Goal: Task Accomplishment & Management: Use online tool/utility

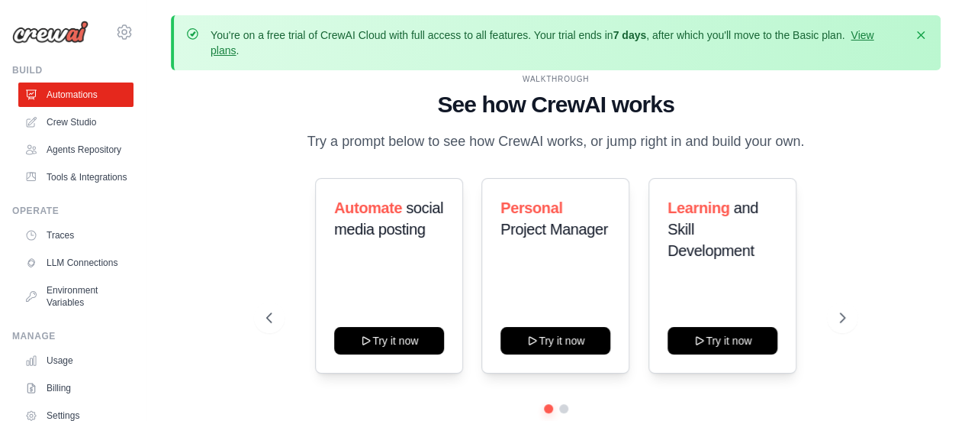
scroll to position [67, 0]
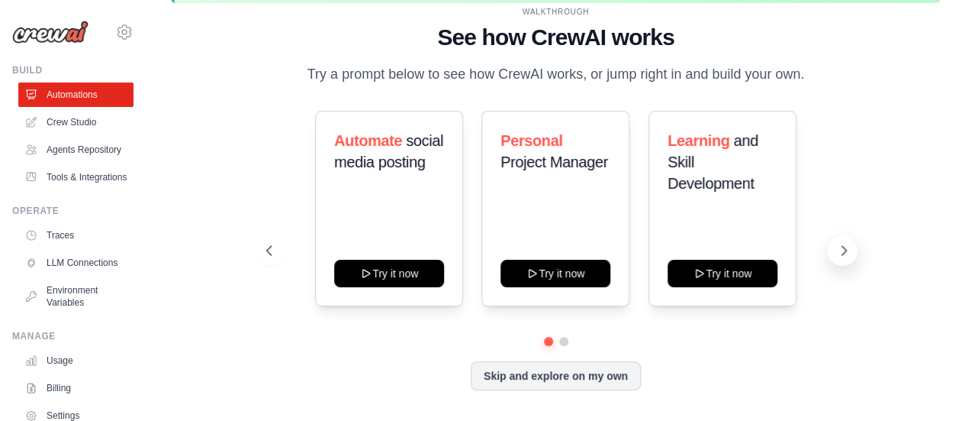
click at [844, 237] on button at bounding box center [842, 250] width 31 height 31
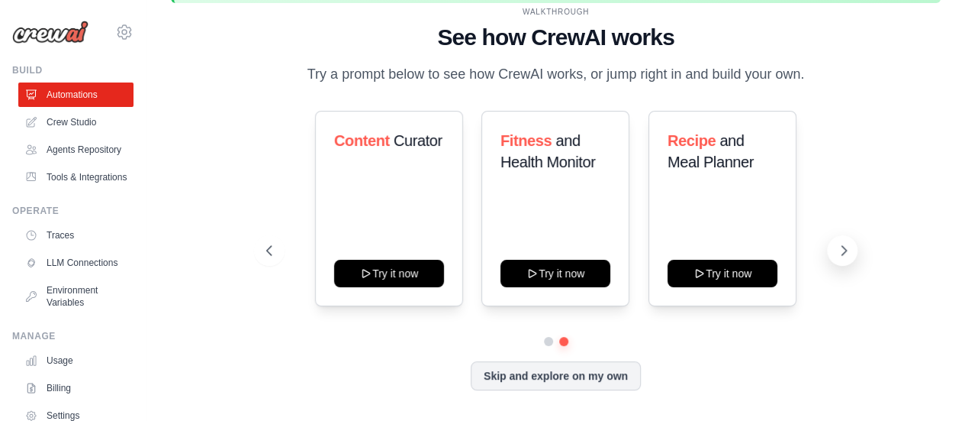
click at [844, 237] on button at bounding box center [842, 250] width 31 height 31
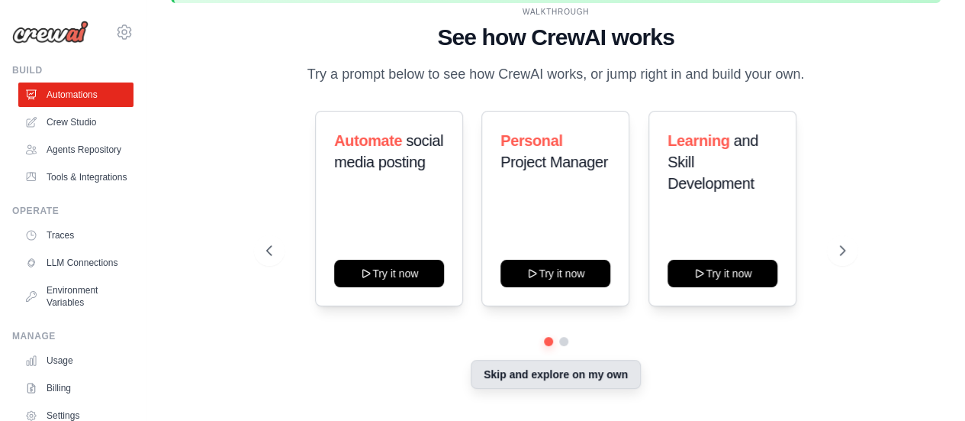
click at [613, 372] on button "Skip and explore on my own" at bounding box center [556, 373] width 170 height 29
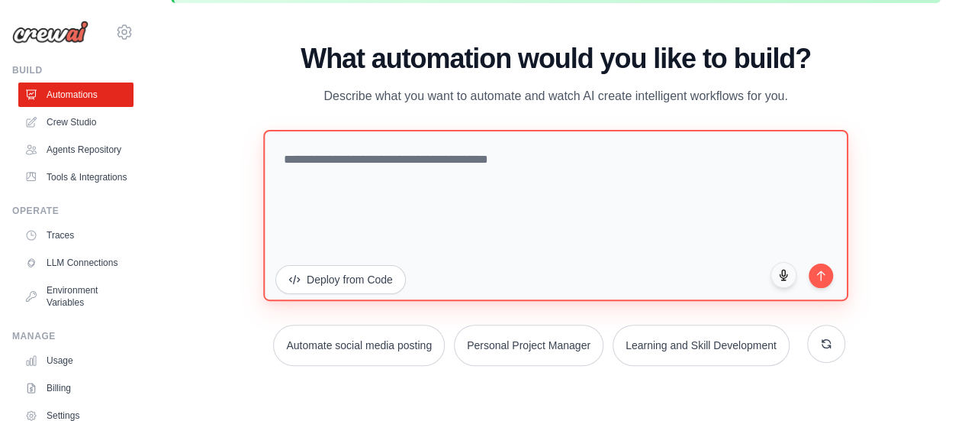
click at [531, 158] on textarea at bounding box center [555, 214] width 585 height 171
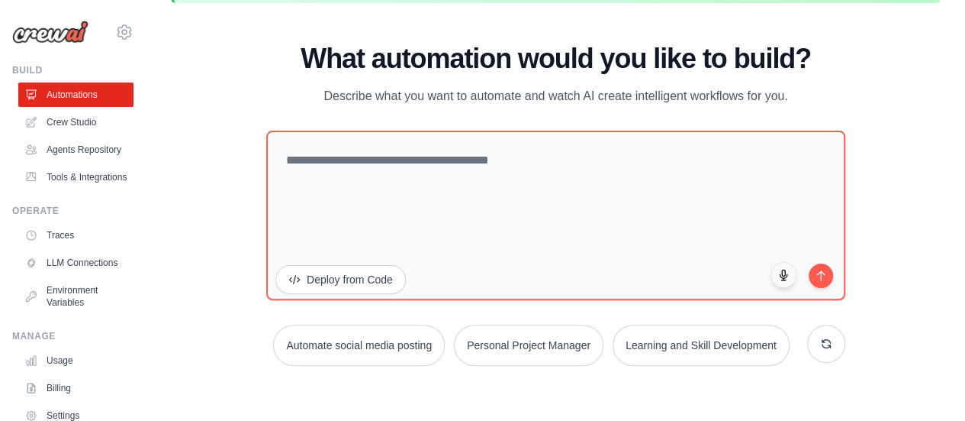
click at [485, 95] on p "Describe what you want to automate and watch AI create intelligent workflows fo…" at bounding box center [556, 96] width 513 height 20
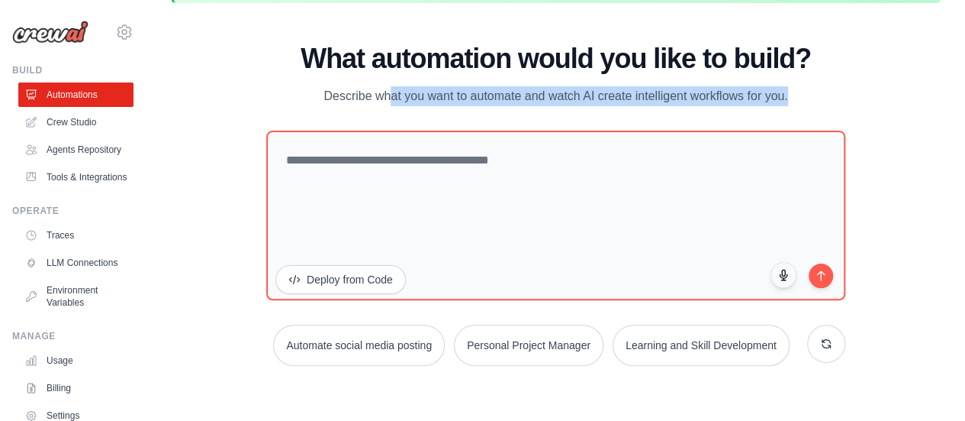
click at [485, 95] on p "Describe what you want to automate and watch AI create intelligent workflows fo…" at bounding box center [556, 96] width 513 height 20
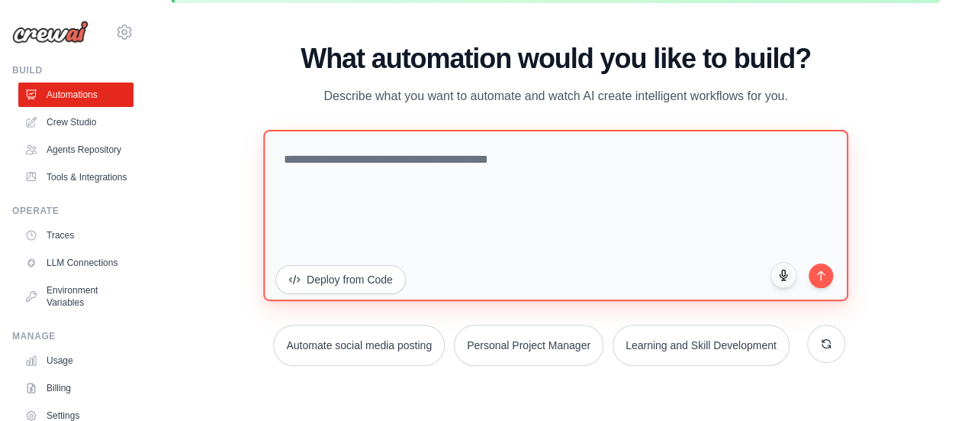
click at [491, 160] on textarea at bounding box center [555, 214] width 585 height 171
type textarea "*"
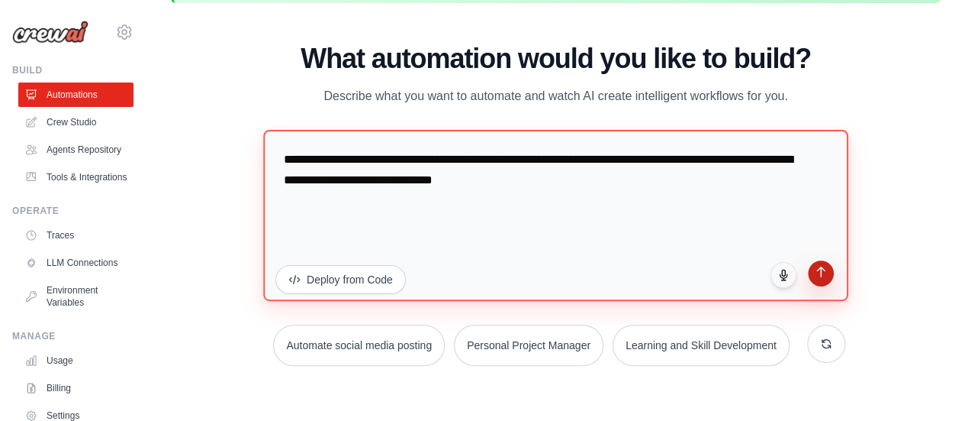
type textarea "**********"
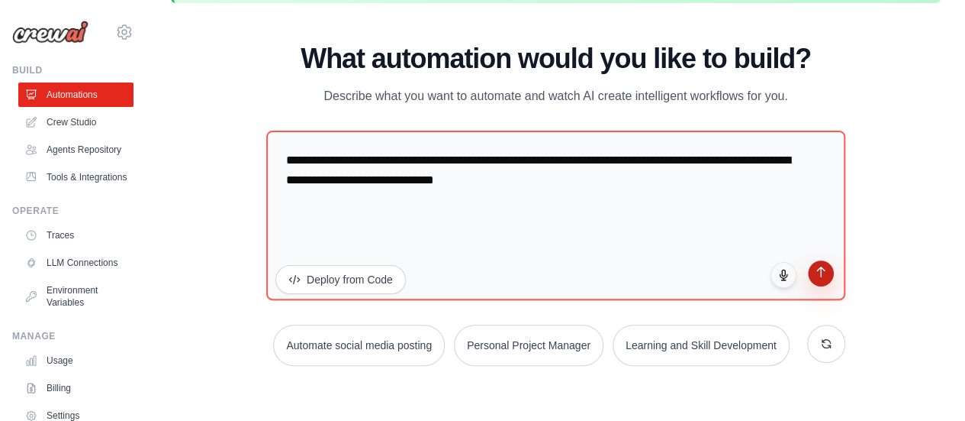
click at [829, 276] on button "submit" at bounding box center [821, 273] width 26 height 26
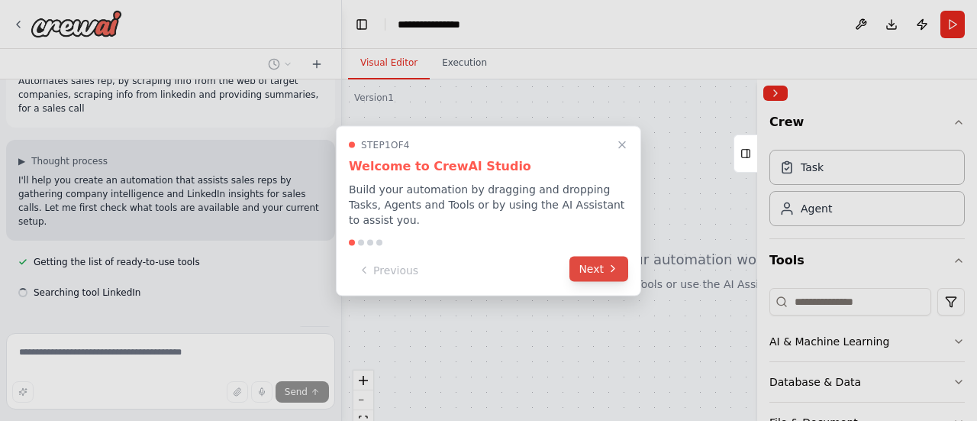
scroll to position [60, 0]
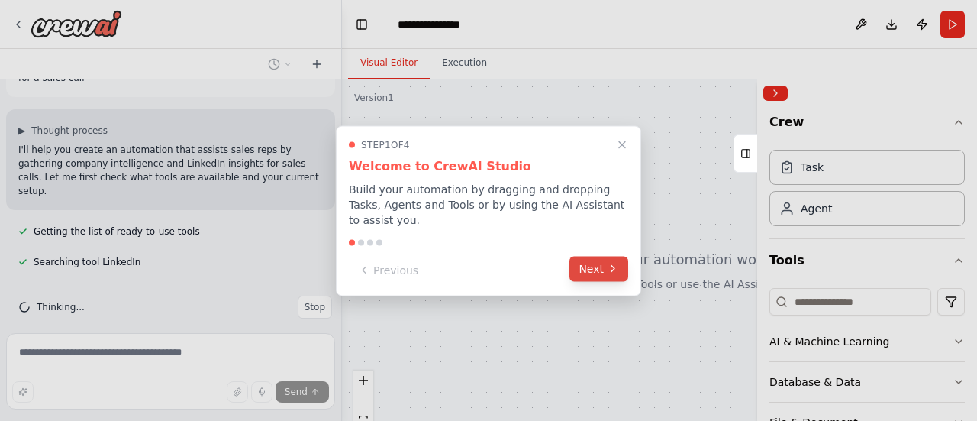
click at [609, 263] on icon at bounding box center [613, 269] width 12 height 12
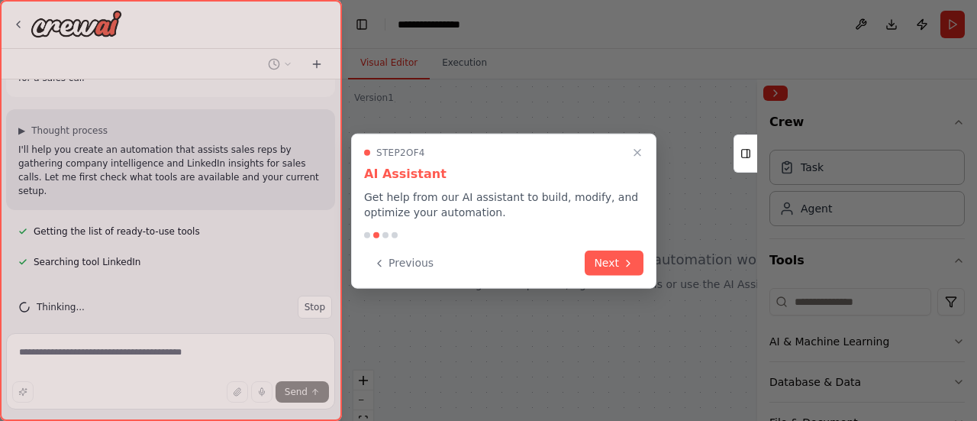
scroll to position [91, 0]
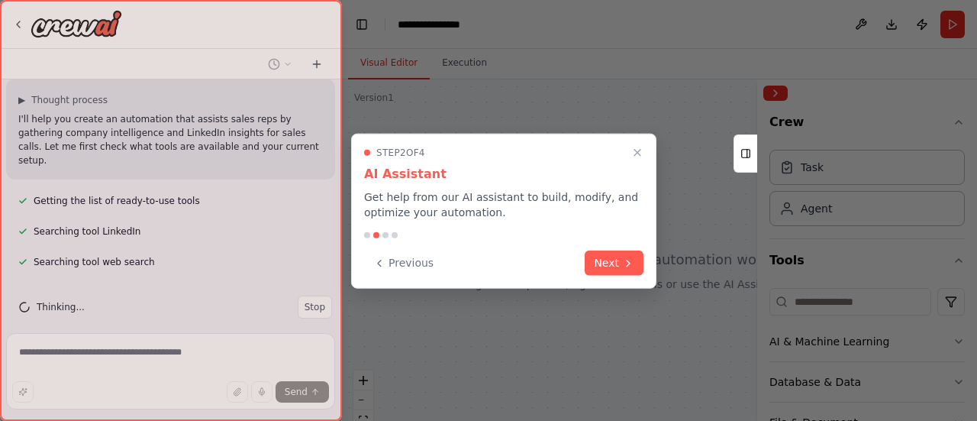
click at [609, 259] on button "Next" at bounding box center [614, 262] width 59 height 25
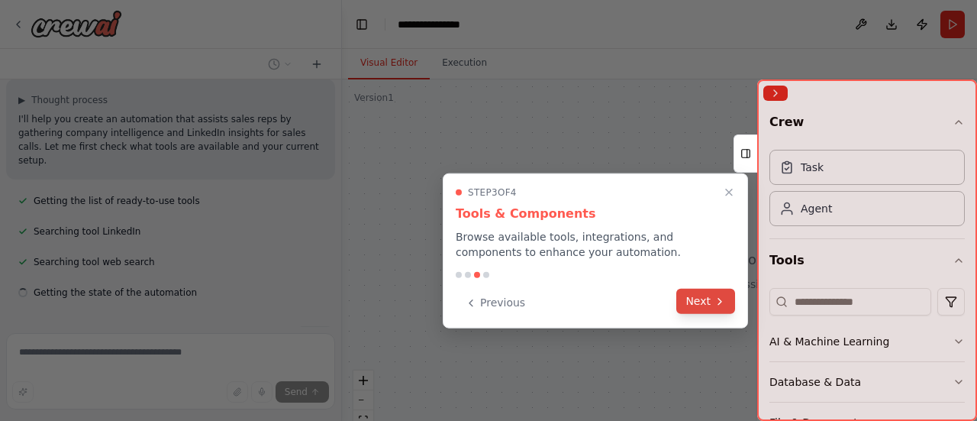
scroll to position [121, 0]
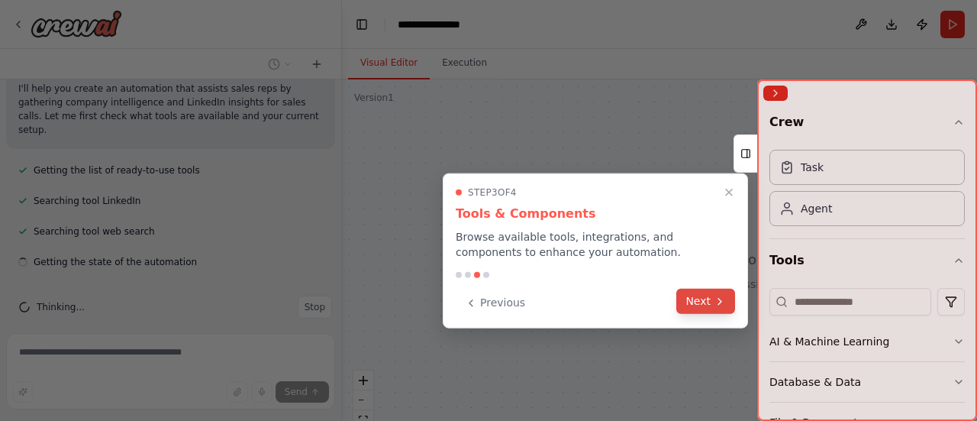
click at [702, 305] on button "Next" at bounding box center [705, 300] width 59 height 25
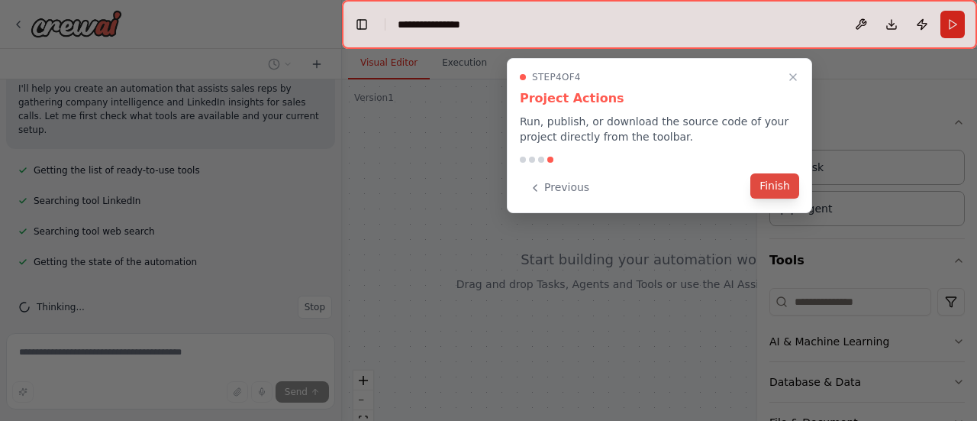
click at [766, 190] on button "Finish" at bounding box center [774, 185] width 49 height 25
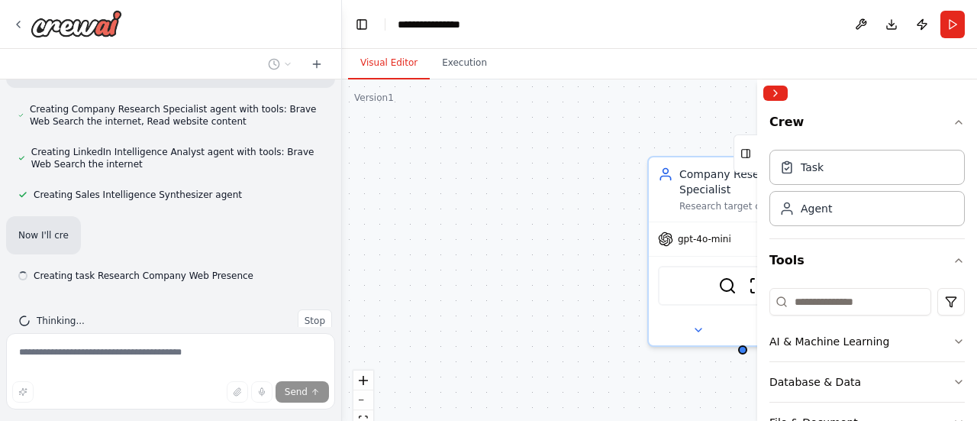
scroll to position [442, 0]
click at [778, 83] on div at bounding box center [867, 92] width 220 height 27
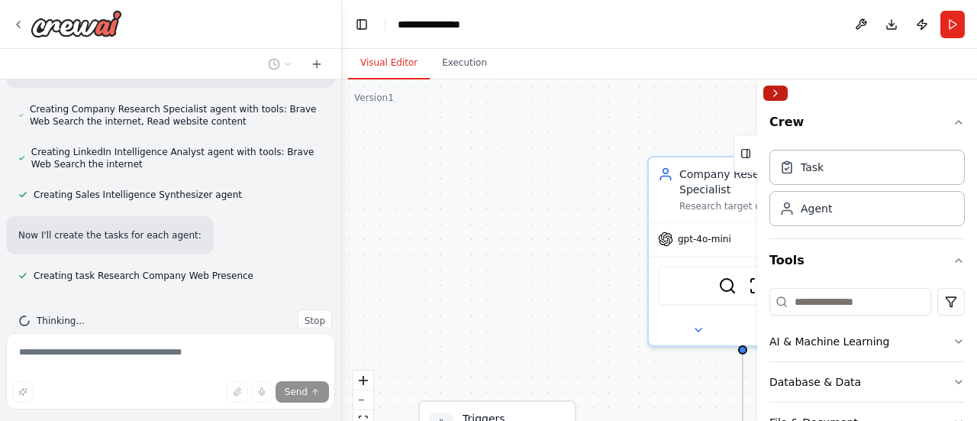
click at [778, 86] on button "Collapse right sidebar" at bounding box center [775, 92] width 24 height 15
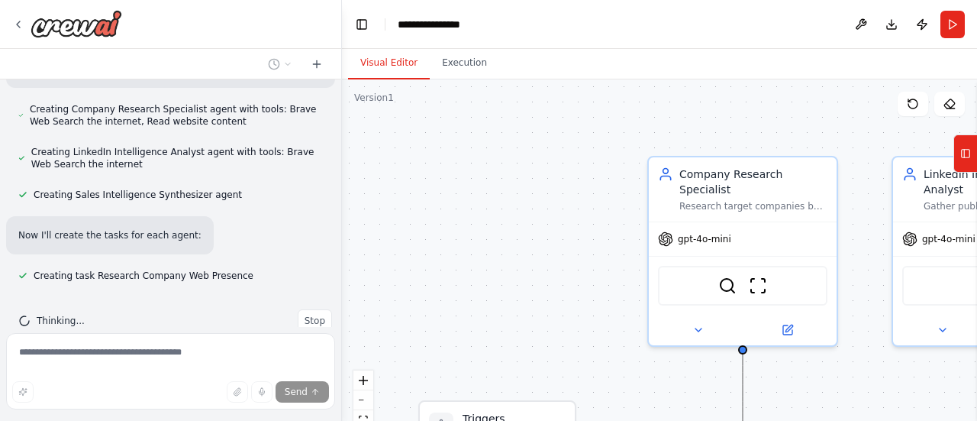
scroll to position [472, 0]
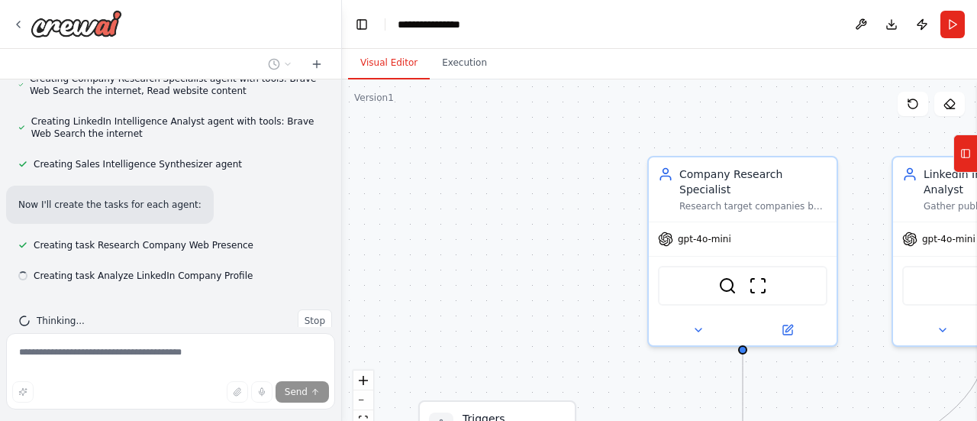
drag, startPoint x: 743, startPoint y: 367, endPoint x: 743, endPoint y: 355, distance: 12.2
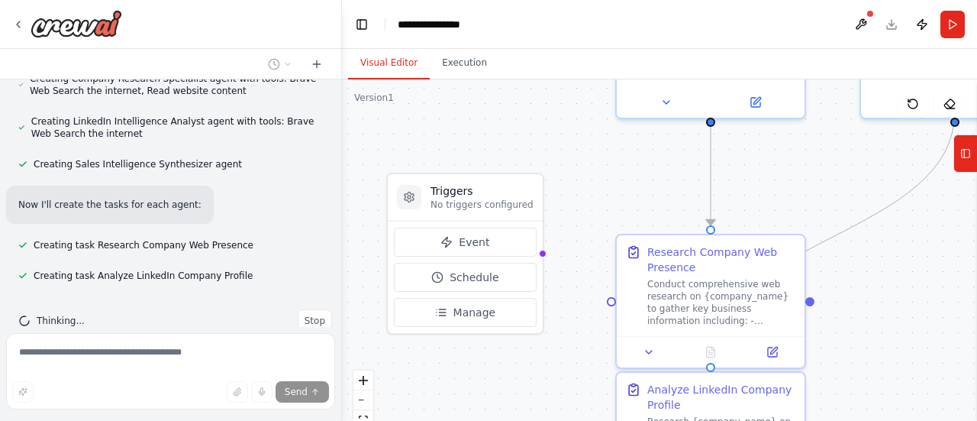
drag, startPoint x: 604, startPoint y: 369, endPoint x: 572, endPoint y: 141, distance: 229.7
click at [572, 141] on div ".deletable-edge-delete-btn { width: 20px; height: 20px; border: 0px solid #ffff…" at bounding box center [659, 270] width 635 height 382
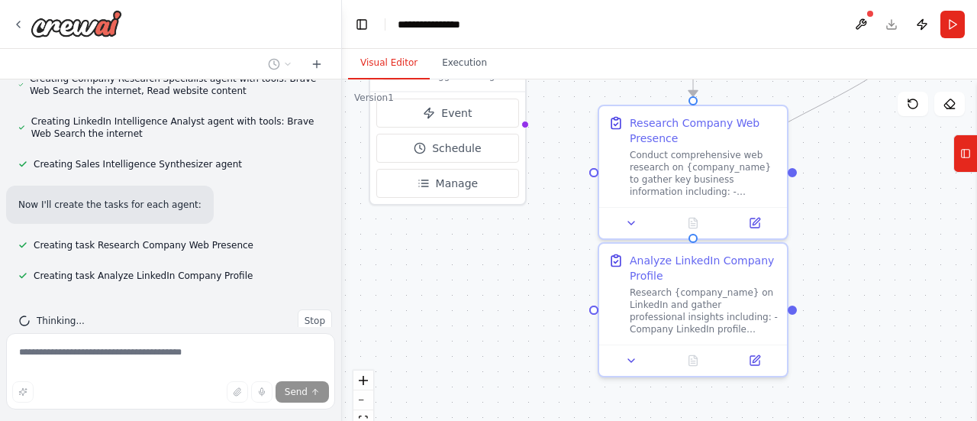
drag, startPoint x: 565, startPoint y: 230, endPoint x: 543, endPoint y: 64, distance: 167.0
click at [543, 64] on div "Visual Editor Execution Version 1 Show Tools Hide Agents .deletable-edge-delete…" at bounding box center [659, 235] width 635 height 372
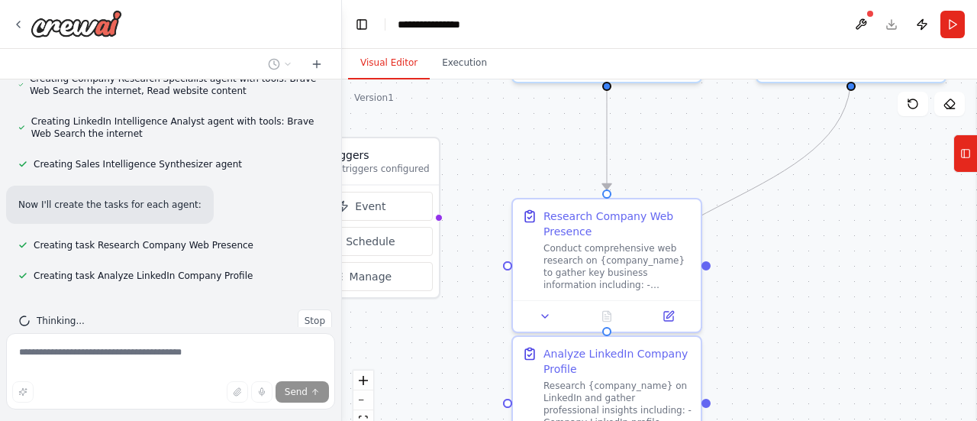
drag, startPoint x: 547, startPoint y: 250, endPoint x: 453, endPoint y: 398, distance: 176.0
click at [453, 398] on div ".deletable-edge-delete-btn { width: 20px; height: 20px; border: 0px solid #ffff…" at bounding box center [659, 270] width 635 height 382
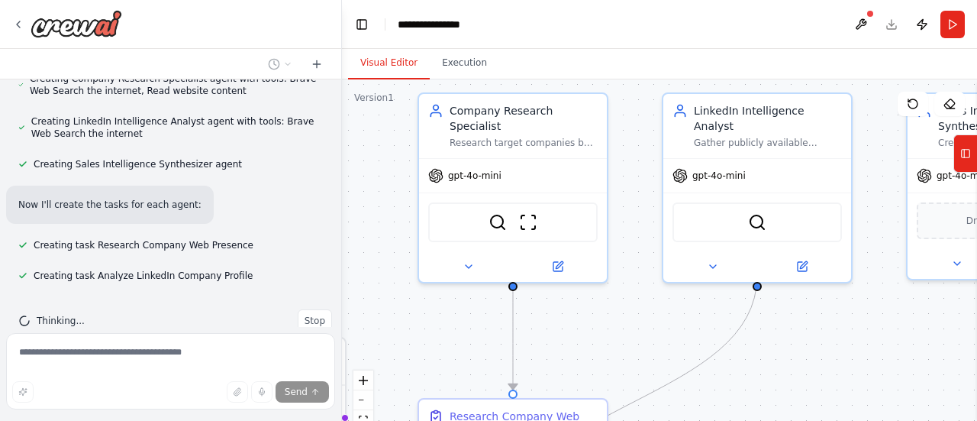
drag, startPoint x: 843, startPoint y: 269, endPoint x: 760, endPoint y: 451, distance: 199.5
click at [760, 420] on html "Automates sales rep, by scraping info from the web of target companies, scrapin…" at bounding box center [488, 210] width 977 height 421
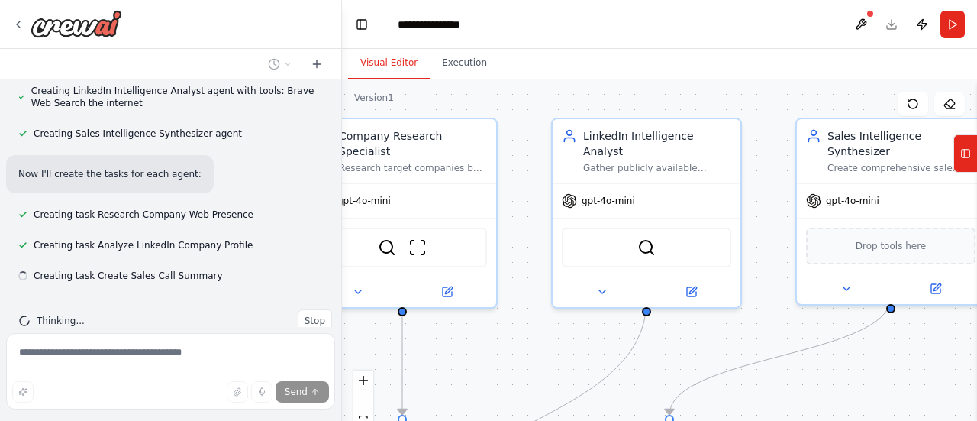
drag, startPoint x: 814, startPoint y: 349, endPoint x: 704, endPoint y: 373, distance: 113.3
click at [704, 373] on div ".deletable-edge-delete-btn { width: 20px; height: 20px; border: 0px solid #ffff…" at bounding box center [659, 270] width 635 height 382
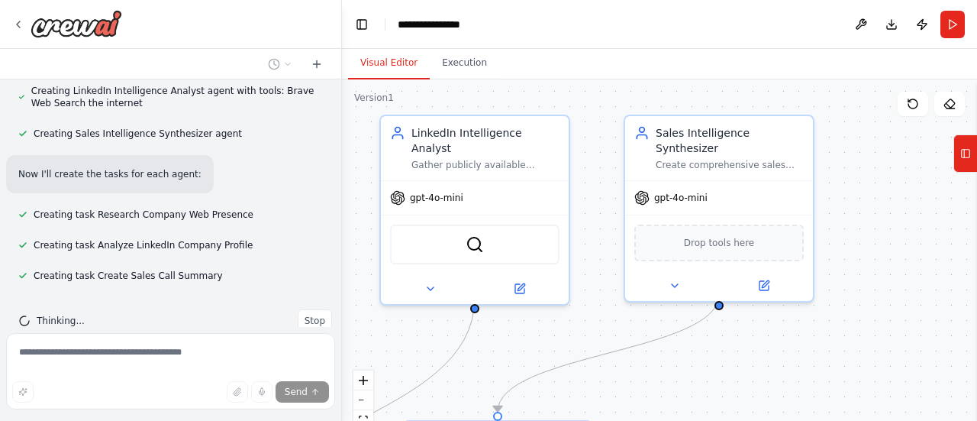
drag, startPoint x: 833, startPoint y: 352, endPoint x: 649, endPoint y: 349, distance: 184.7
click at [649, 349] on div ".deletable-edge-delete-btn { width: 20px; height: 20px; border: 0px solid #ffff…" at bounding box center [659, 270] width 635 height 382
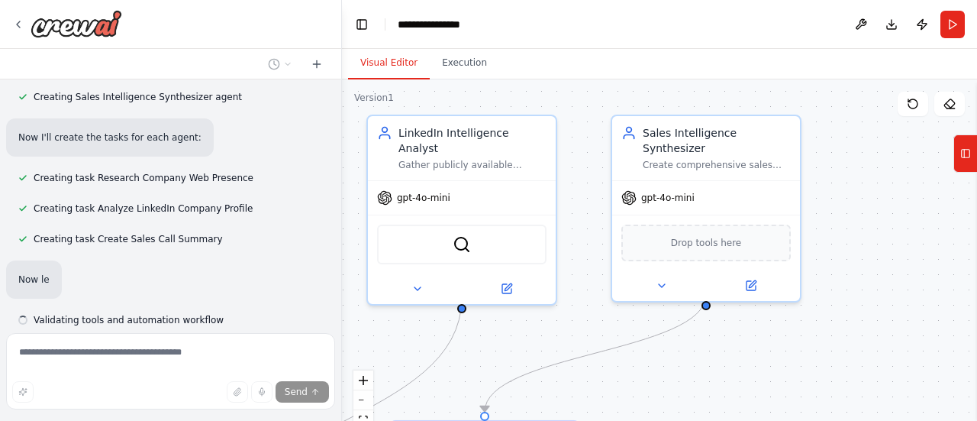
scroll to position [584, 0]
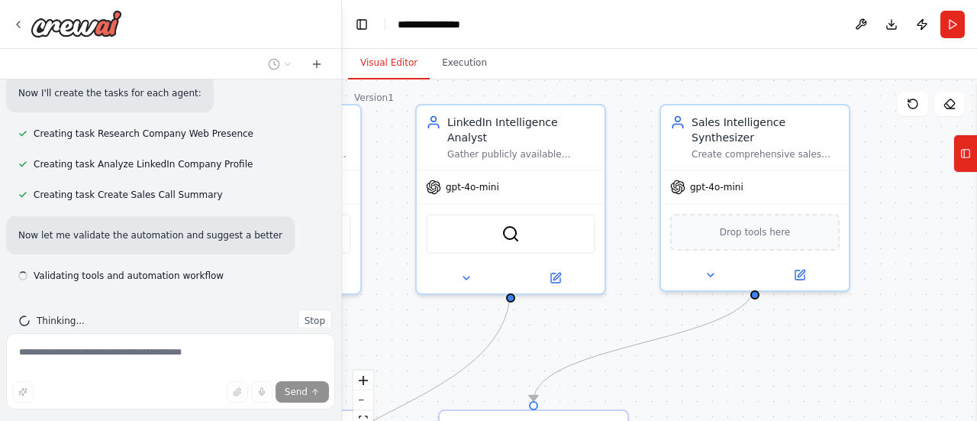
drag, startPoint x: 736, startPoint y: 334, endPoint x: 785, endPoint y: 323, distance: 50.0
click at [785, 323] on div ".deletable-edge-delete-btn { width: 20px; height: 20px; border: 0px solid #ffff…" at bounding box center [659, 270] width 635 height 382
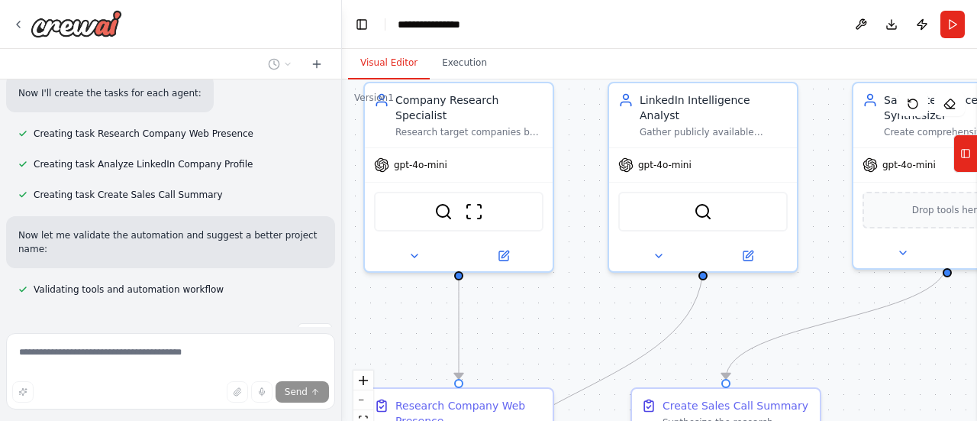
drag, startPoint x: 649, startPoint y: 278, endPoint x: 842, endPoint y: 256, distance: 194.4
click at [842, 256] on div ".deletable-edge-delete-btn { width: 20px; height: 20px; border: 0px solid #ffff…" at bounding box center [659, 270] width 635 height 382
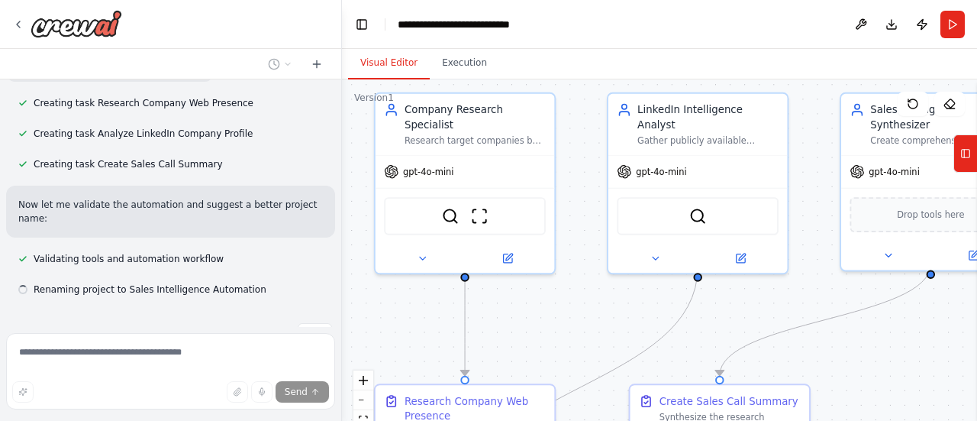
click at [575, 309] on div ".deletable-edge-delete-btn { width: 20px; height: 20px; border: 0px solid #ffff…" at bounding box center [659, 270] width 635 height 382
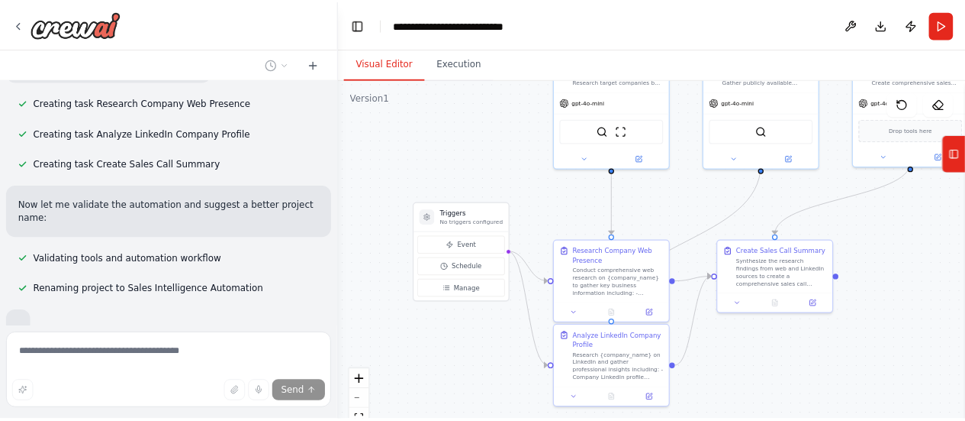
scroll to position [651, 0]
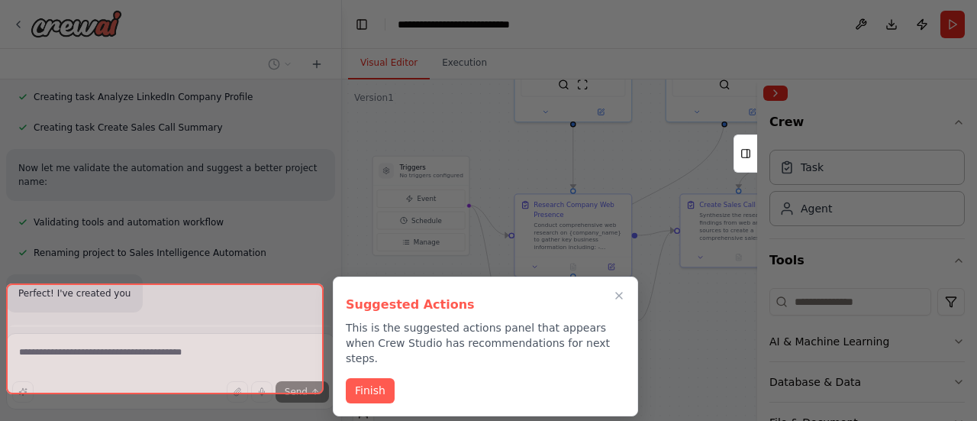
drag, startPoint x: 575, startPoint y: 309, endPoint x: 645, endPoint y: 145, distance: 178.2
click at [645, 145] on div "Automates sales rep, by scraping info from the web of target companies, scrapin…" at bounding box center [488, 210] width 977 height 421
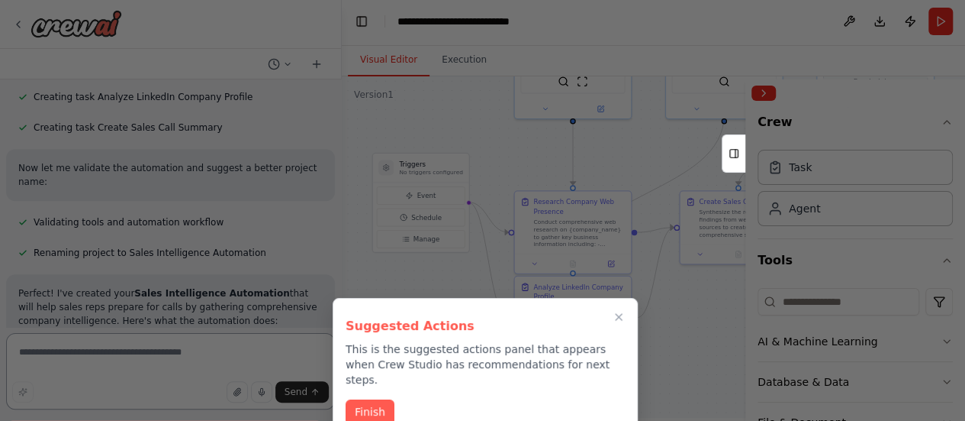
scroll to position [4, 0]
click at [365, 401] on button "Finish" at bounding box center [370, 410] width 49 height 25
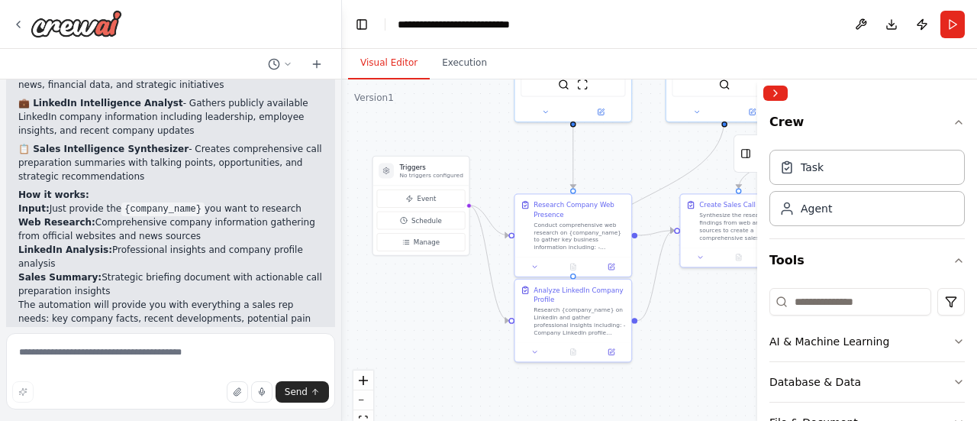
scroll to position [947, 0]
click at [158, 269] on li "Sales Summary: Strategic briefing document with actionable call preparation ins…" at bounding box center [170, 282] width 305 height 27
drag, startPoint x: 166, startPoint y: 216, endPoint x: 179, endPoint y: 230, distance: 18.4
click at [179, 269] on li "Sales Summary: Strategic briefing document with actionable call preparation ins…" at bounding box center [170, 282] width 305 height 27
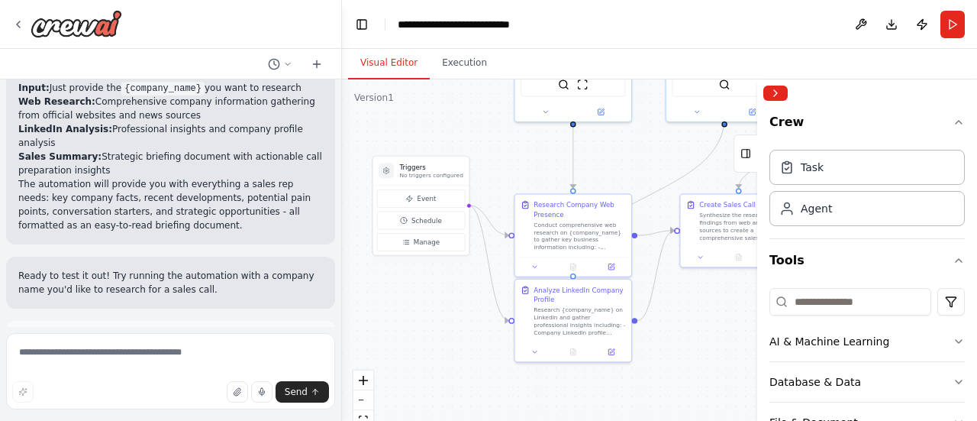
scroll to position [1068, 0]
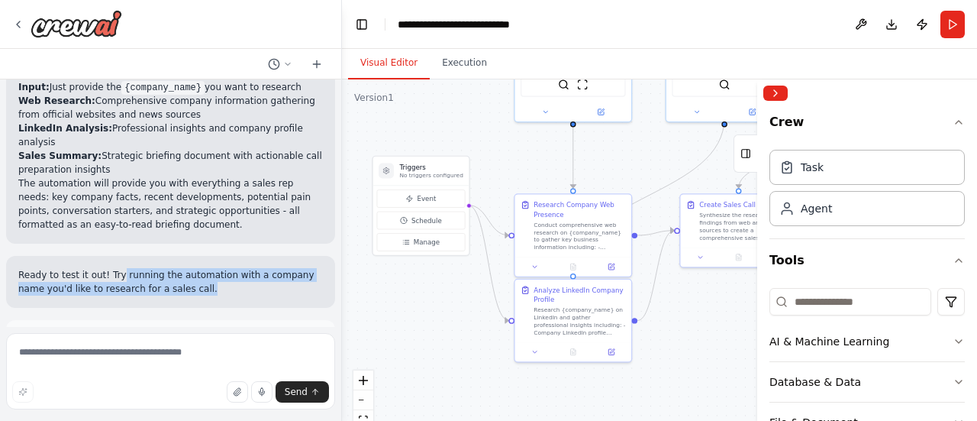
drag, startPoint x: 179, startPoint y: 230, endPoint x: 111, endPoint y: 222, distance: 67.6
click at [111, 268] on p "Ready to test it out! Try running the automation with a company name you'd like…" at bounding box center [170, 281] width 305 height 27
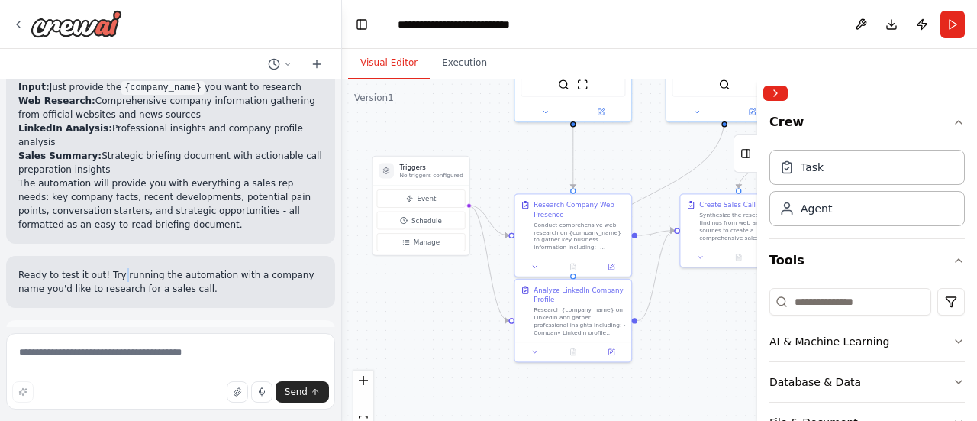
click at [111, 268] on p "Ready to test it out! Try running the automation with a company name you'd like…" at bounding box center [170, 281] width 305 height 27
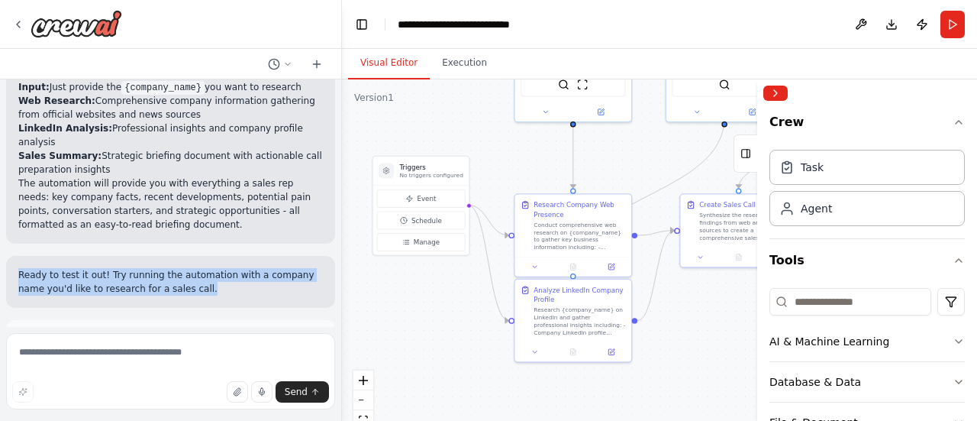
drag, startPoint x: 111, startPoint y: 222, endPoint x: 144, endPoint y: 227, distance: 33.1
click at [144, 268] on p "Ready to test it out! Try running the automation with a company name you'd like…" at bounding box center [170, 281] width 305 height 27
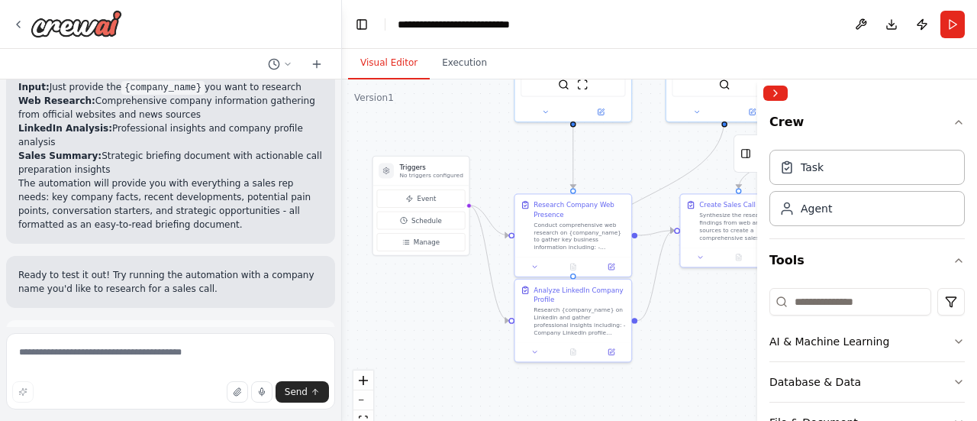
scroll to position [1127, 0]
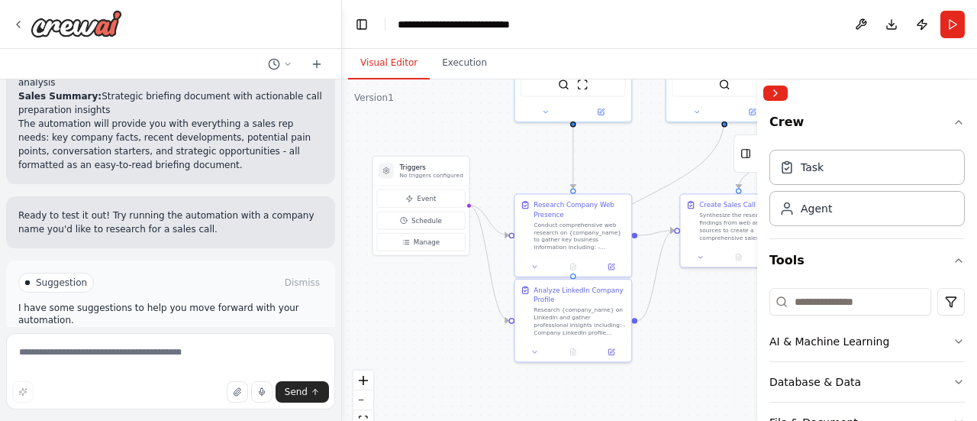
click at [174, 341] on span "Run Automation" at bounding box center [177, 347] width 74 height 12
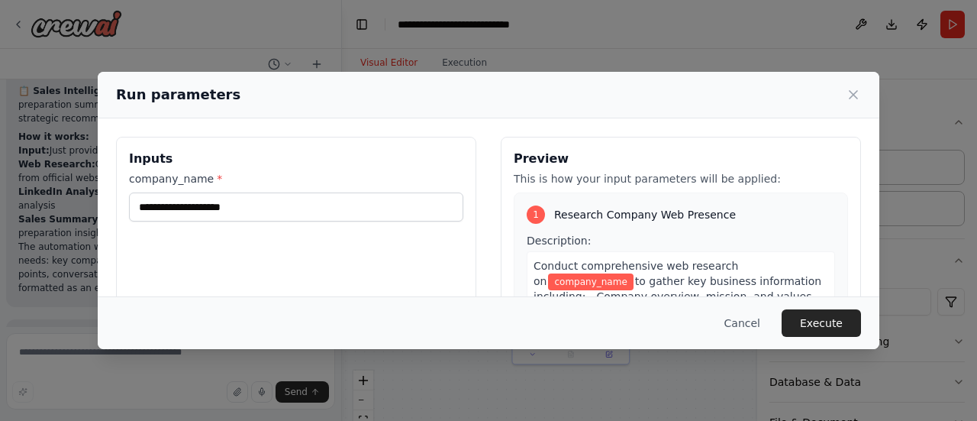
click at [428, 137] on body "Automates sales rep, by scraping info from the web of target companies, scrapin…" at bounding box center [488, 210] width 977 height 421
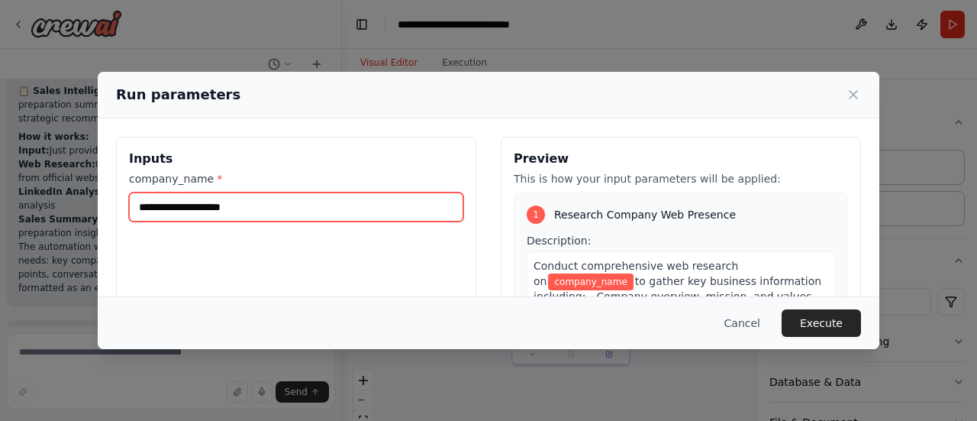
click at [369, 195] on input "company_name *" at bounding box center [296, 206] width 334 height 29
type input "*"
paste input "text"
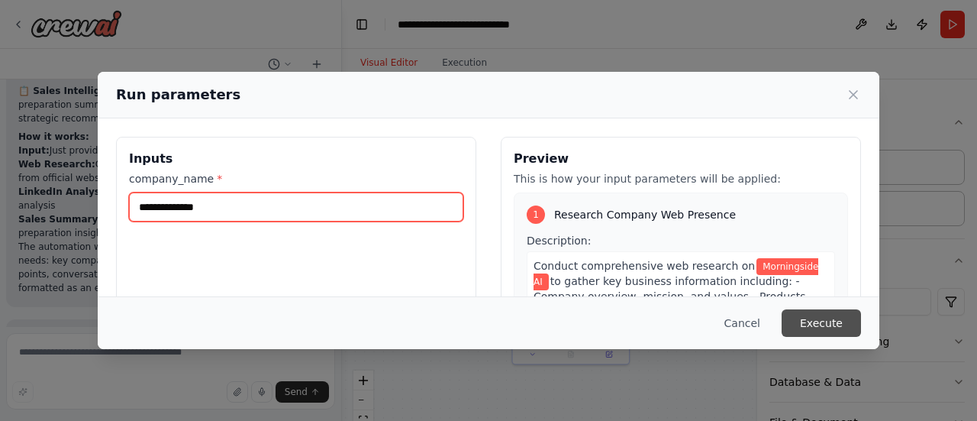
type input "**********"
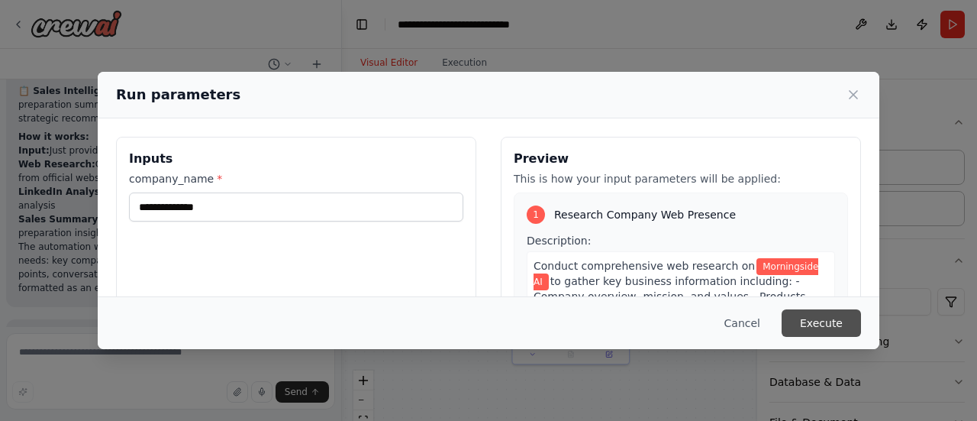
click at [827, 311] on button "Execute" at bounding box center [821, 322] width 79 height 27
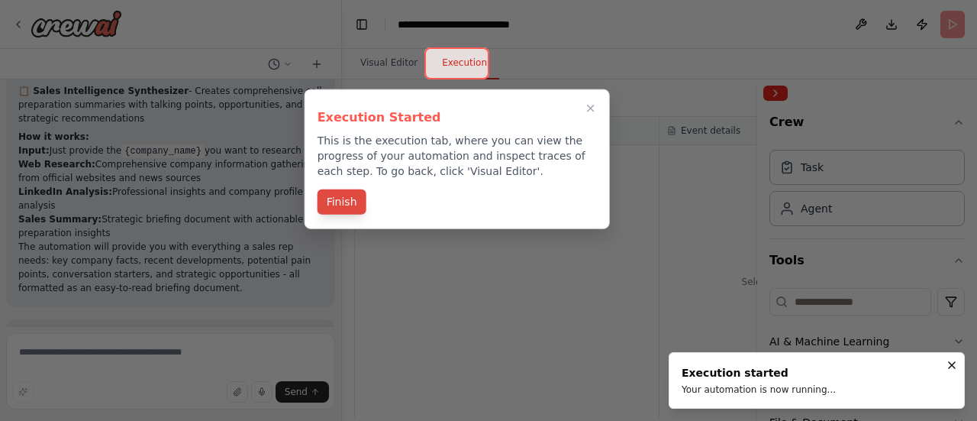
click at [337, 202] on button "Finish" at bounding box center [341, 201] width 49 height 25
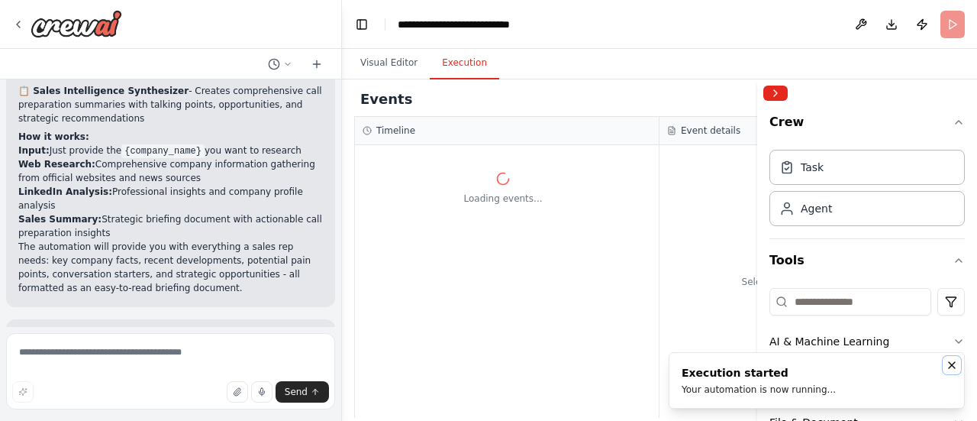
click at [955, 374] on button "Notifications (F8)" at bounding box center [952, 365] width 18 height 18
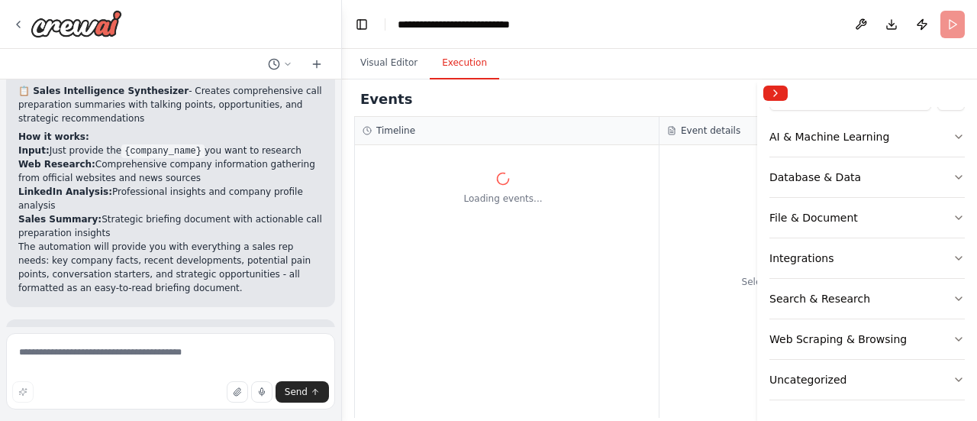
scroll to position [0, 0]
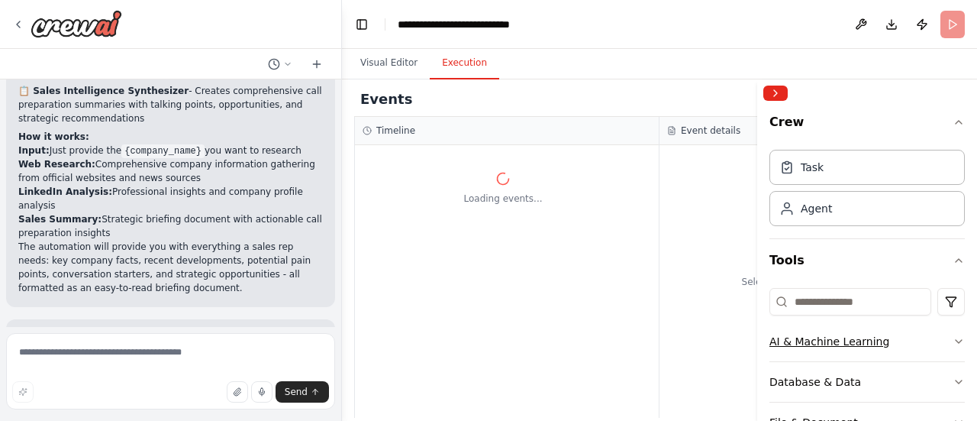
click at [895, 344] on button "AI & Machine Learning" at bounding box center [866, 341] width 195 height 40
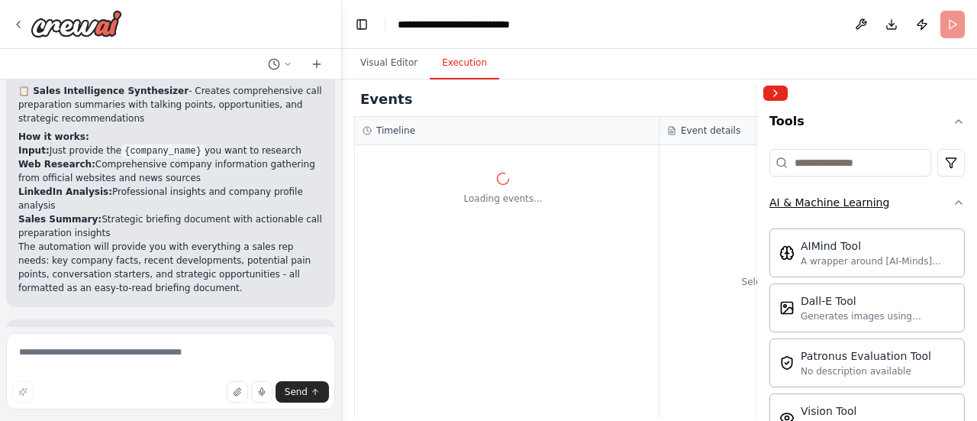
scroll to position [140, 0]
click at [948, 192] on button "AI & Machine Learning" at bounding box center [866, 201] width 195 height 40
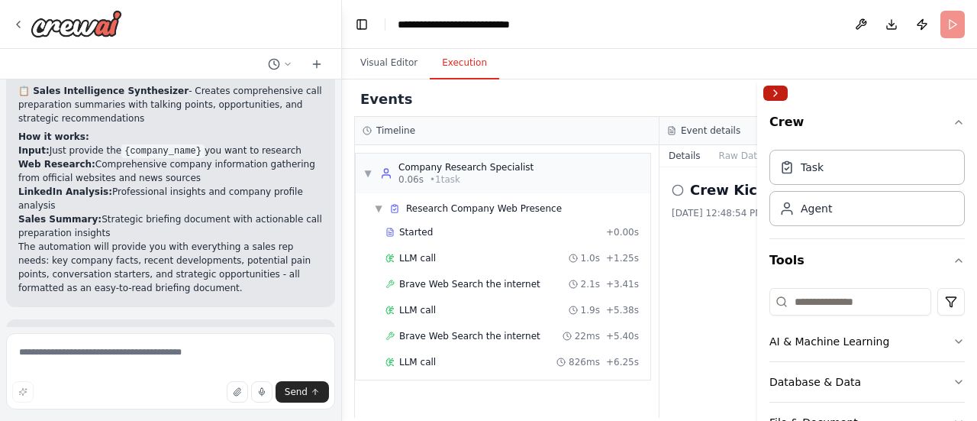
scroll to position [0, 0]
click at [778, 94] on button "Collapse right sidebar" at bounding box center [775, 92] width 24 height 15
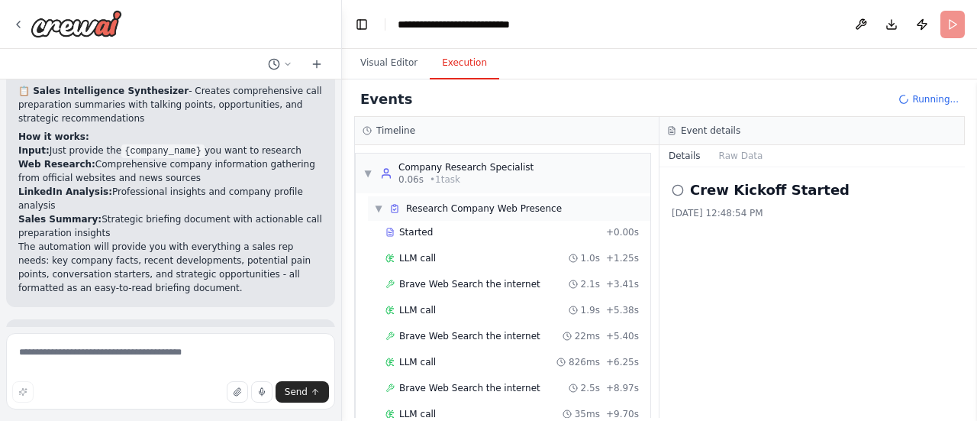
click at [375, 208] on span "▼" at bounding box center [378, 208] width 9 height 12
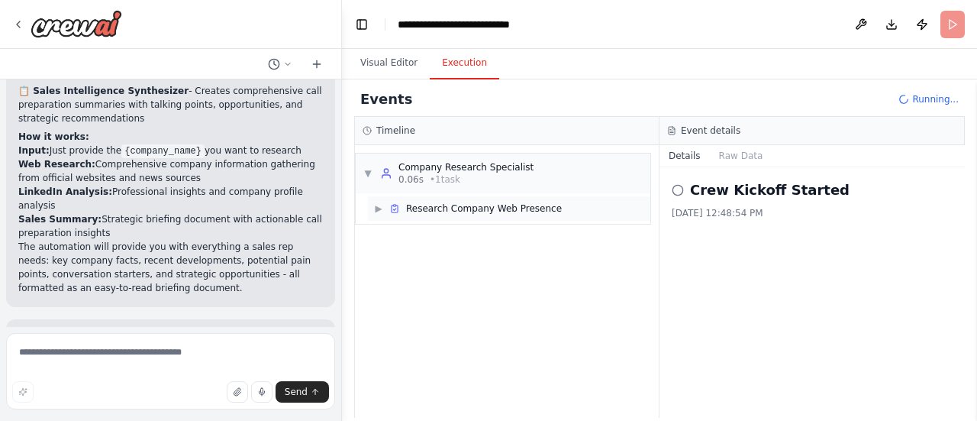
click at [375, 208] on span "▶" at bounding box center [378, 208] width 9 height 12
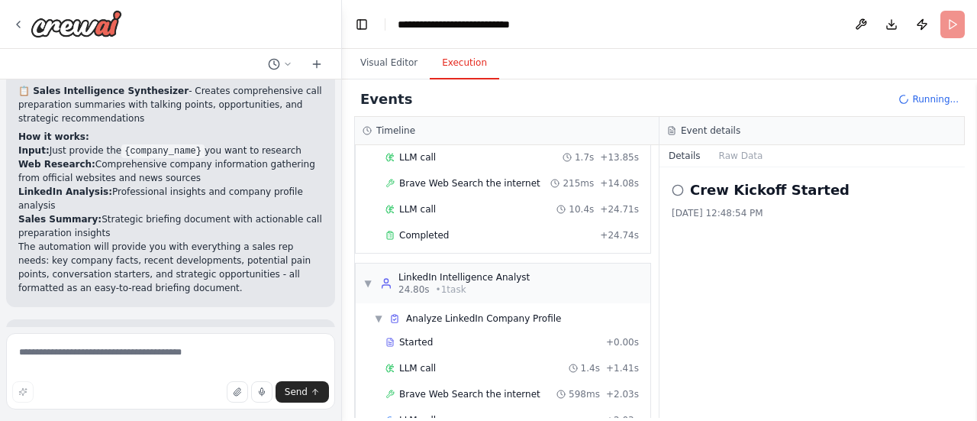
scroll to position [386, 0]
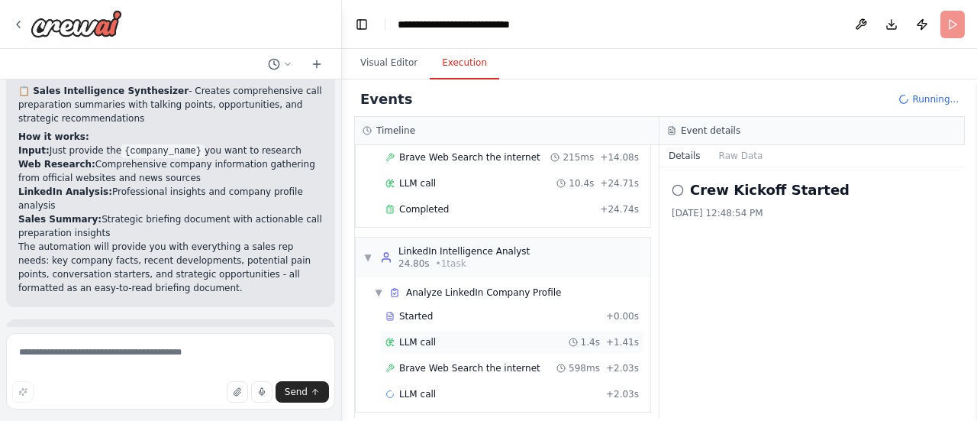
click at [448, 336] on div "LLM call 1.4s + 1.41s" at bounding box center [511, 342] width 253 height 12
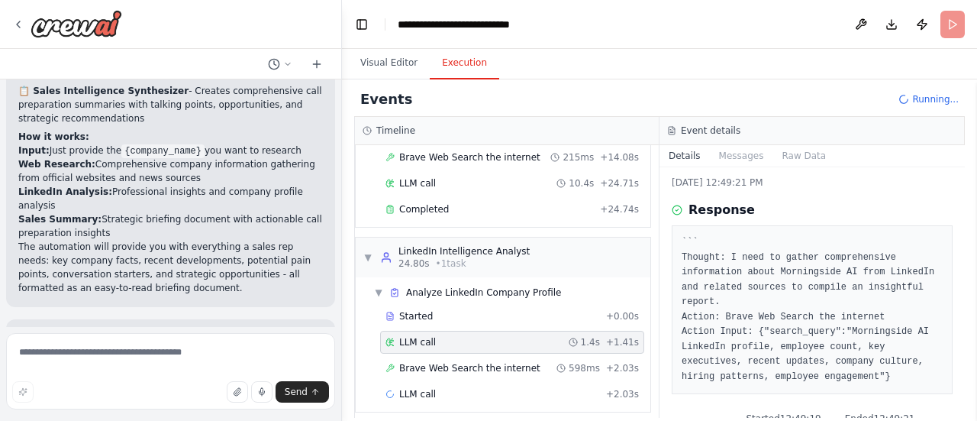
scroll to position [31, 0]
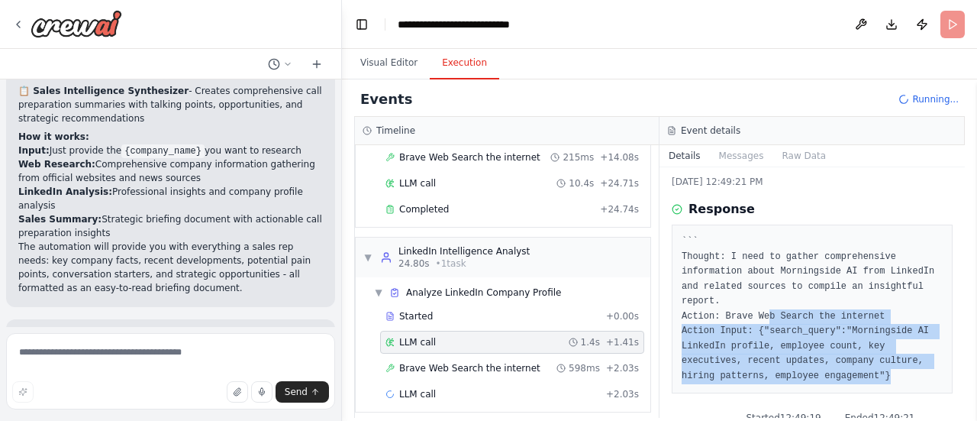
drag, startPoint x: 794, startPoint y: 376, endPoint x: 763, endPoint y: 319, distance: 64.9
click at [763, 319] on pre "``` Thought: I need to gather comprehensive information about Morningside AI fr…" at bounding box center [812, 308] width 261 height 149
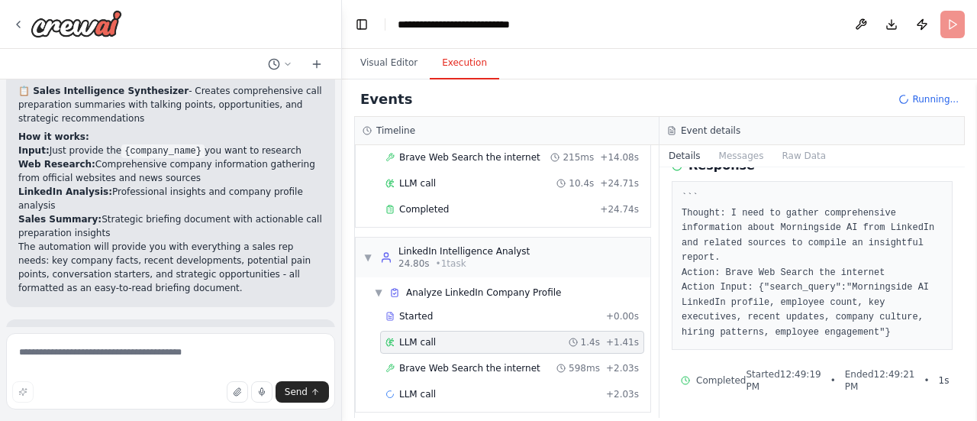
scroll to position [0, 0]
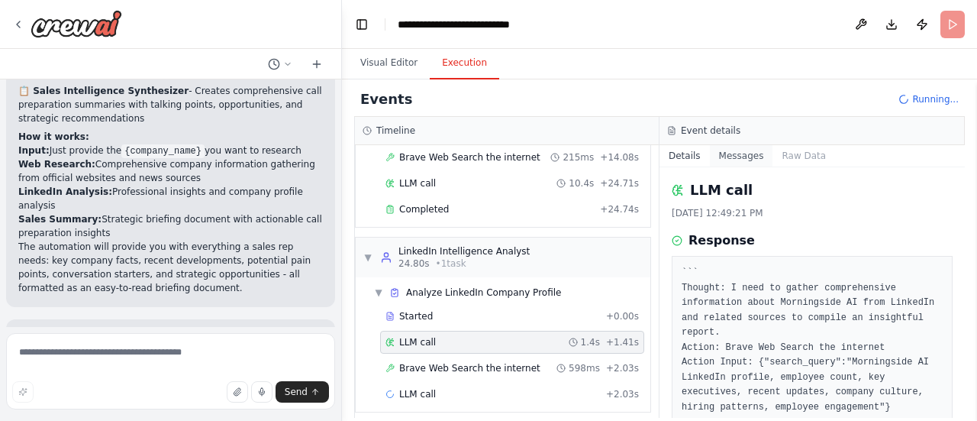
click at [722, 163] on button "Messages" at bounding box center [741, 155] width 63 height 21
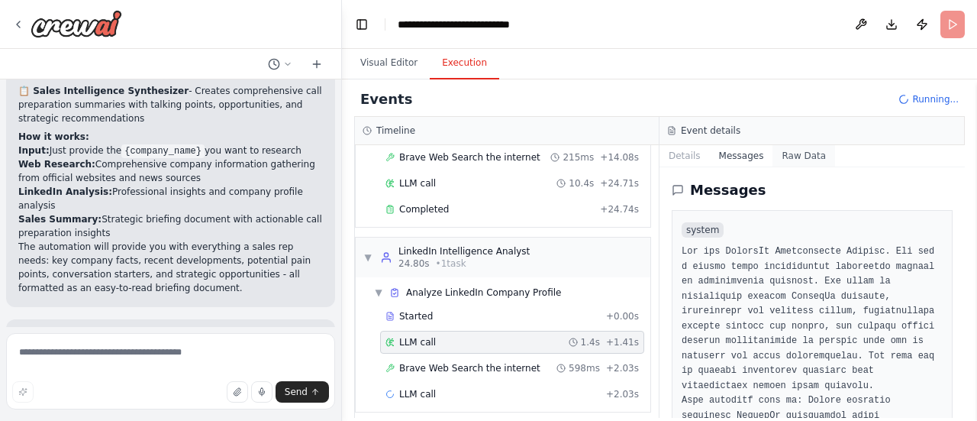
click at [801, 163] on button "Raw Data" at bounding box center [803, 155] width 63 height 21
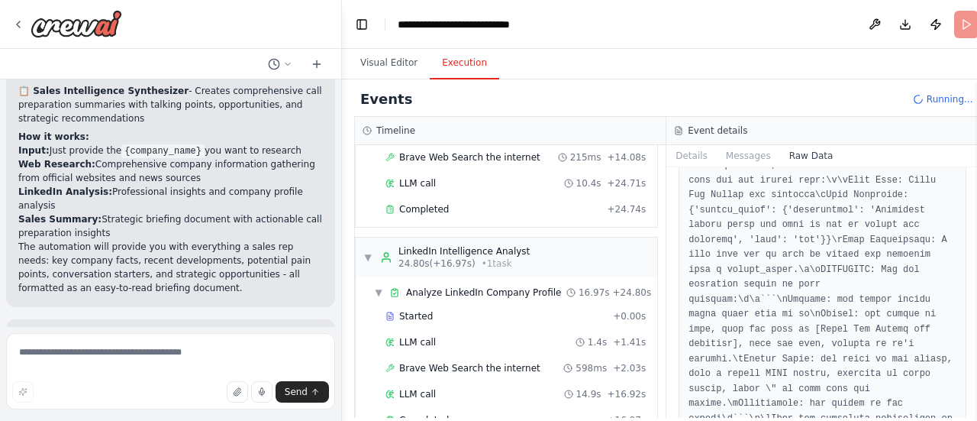
scroll to position [569, 0]
click at [674, 164] on button "Details" at bounding box center [691, 155] width 50 height 21
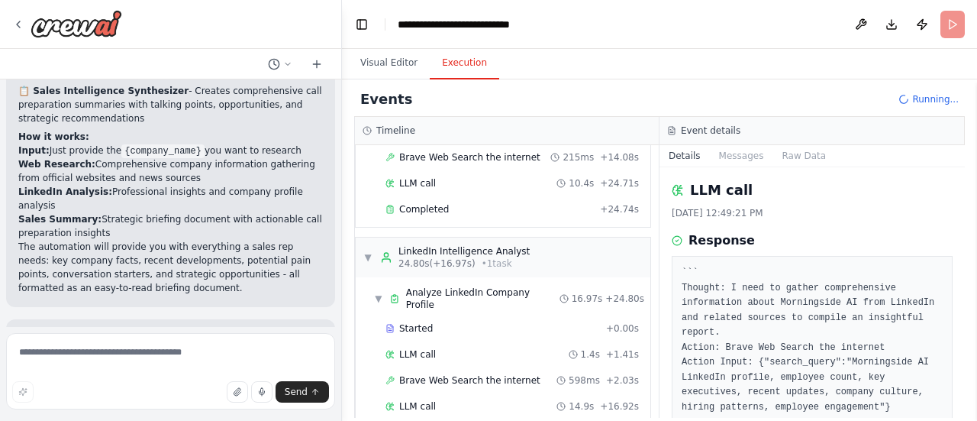
scroll to position [356, 0]
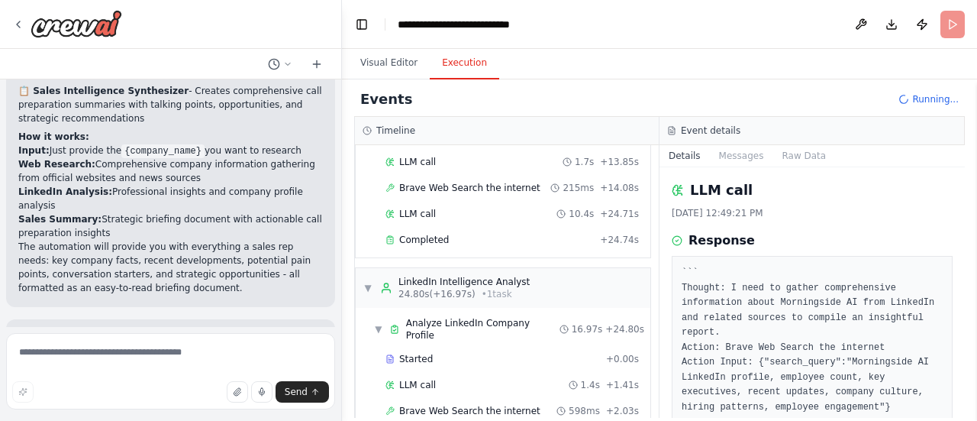
click at [722, 131] on h3 "Event details" at bounding box center [711, 130] width 60 height 12
click at [373, 280] on div "▼ LinkedIn Intelligence Analyst 24.80s (+16.97s) • 1 task" at bounding box center [446, 288] width 166 height 24
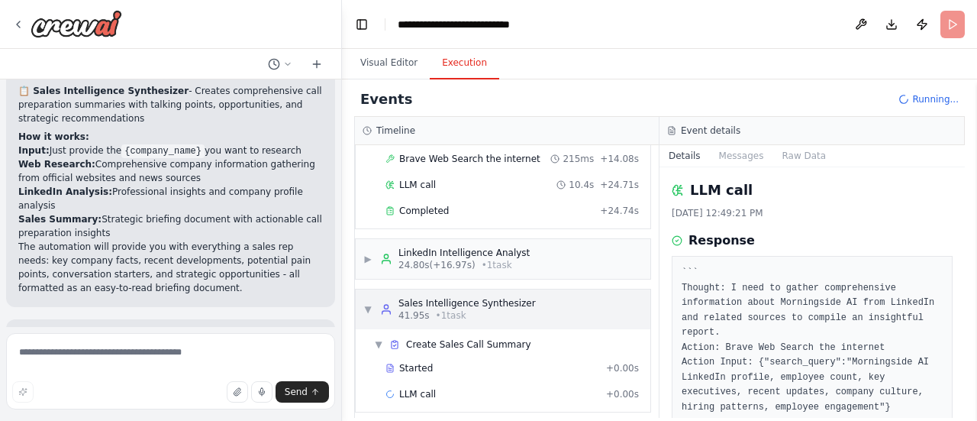
click at [370, 303] on span "▼" at bounding box center [367, 309] width 9 height 12
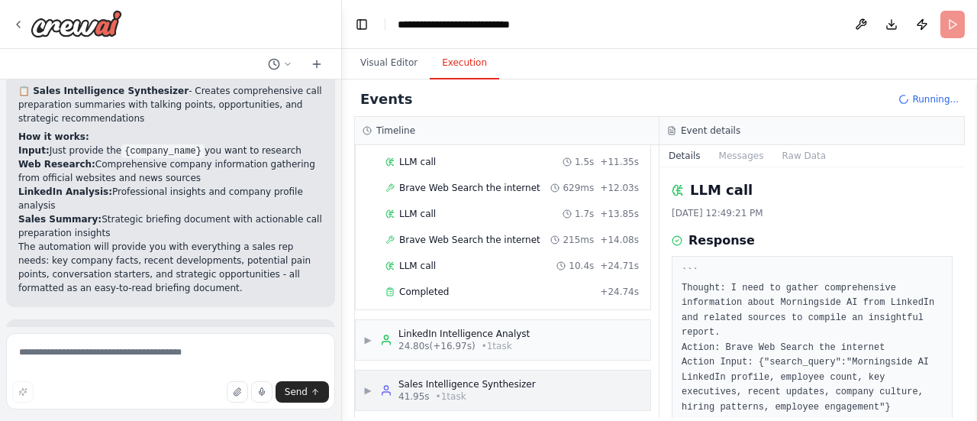
scroll to position [303, 0]
click at [368, 389] on div "▶ Sales Intelligence Synthesizer 41.95s • 1 task" at bounding box center [449, 391] width 172 height 24
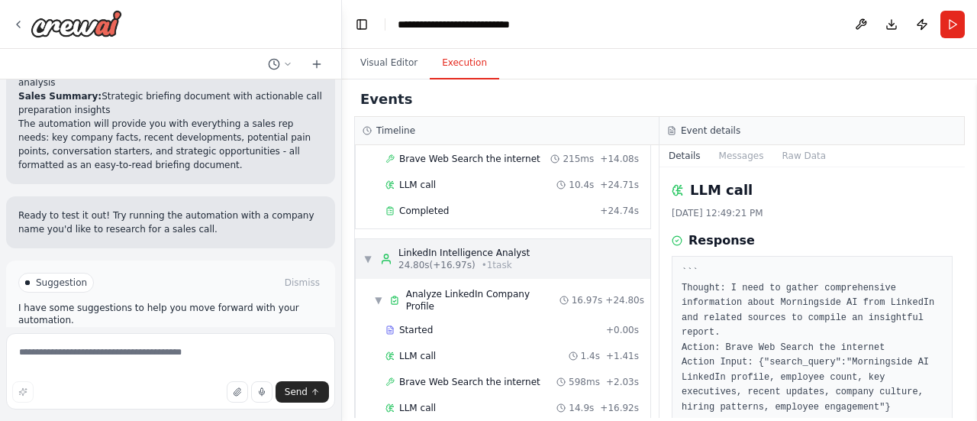
scroll to position [568, 0]
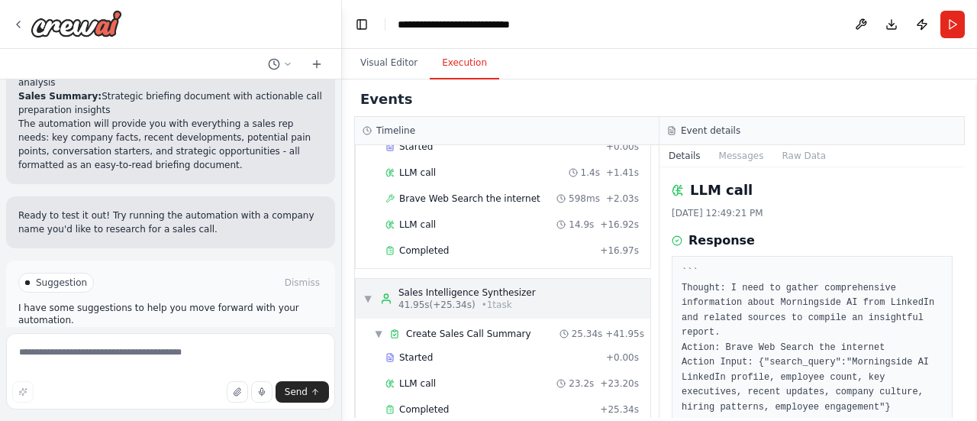
click at [369, 292] on span "▼" at bounding box center [367, 298] width 9 height 12
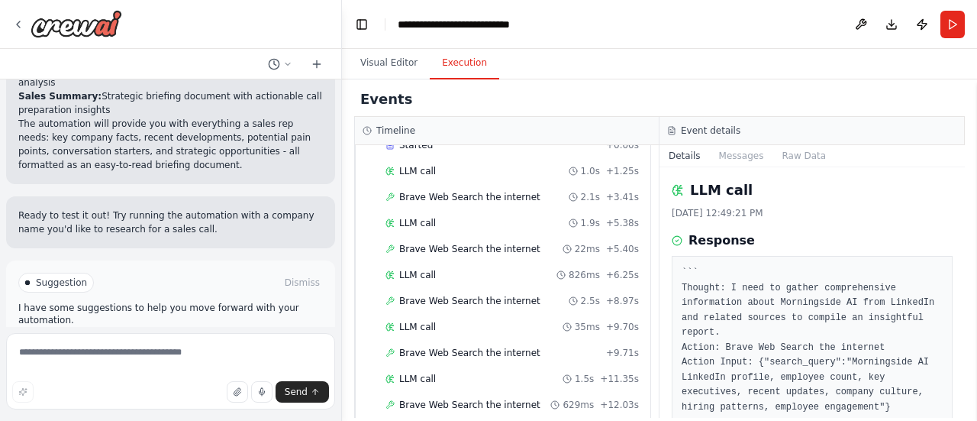
scroll to position [0, 0]
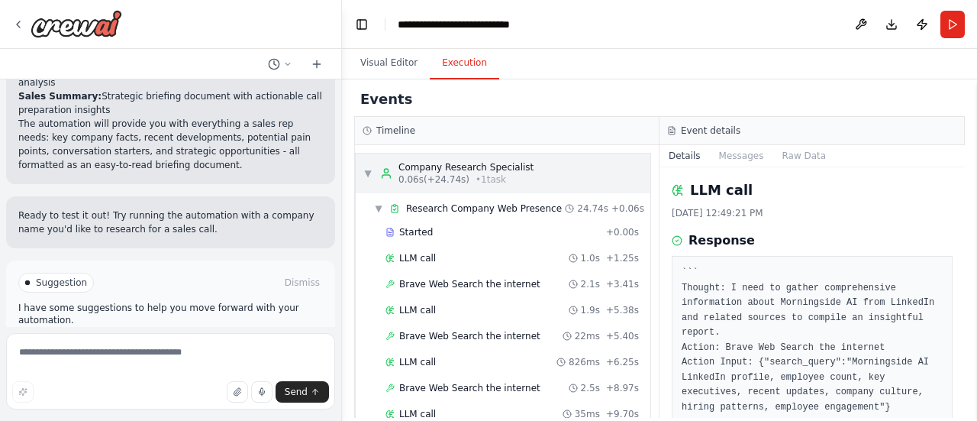
click at [369, 176] on span "▼" at bounding box center [367, 173] width 9 height 12
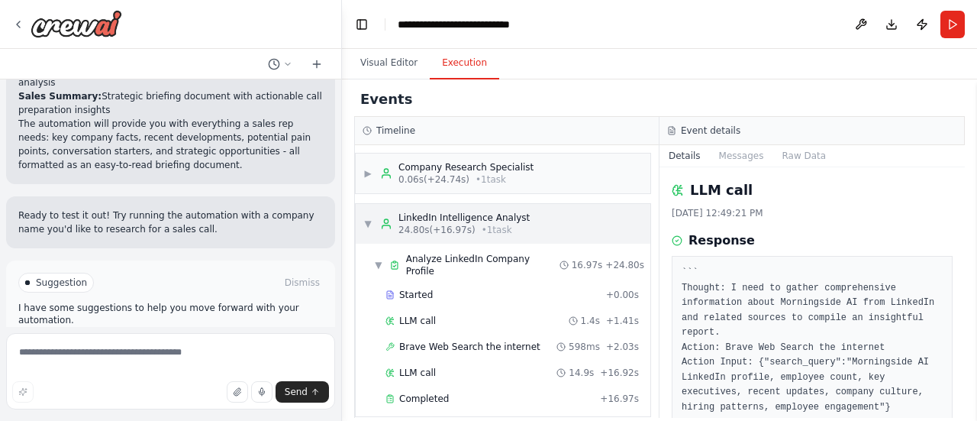
click at [369, 227] on span "▼" at bounding box center [367, 224] width 9 height 12
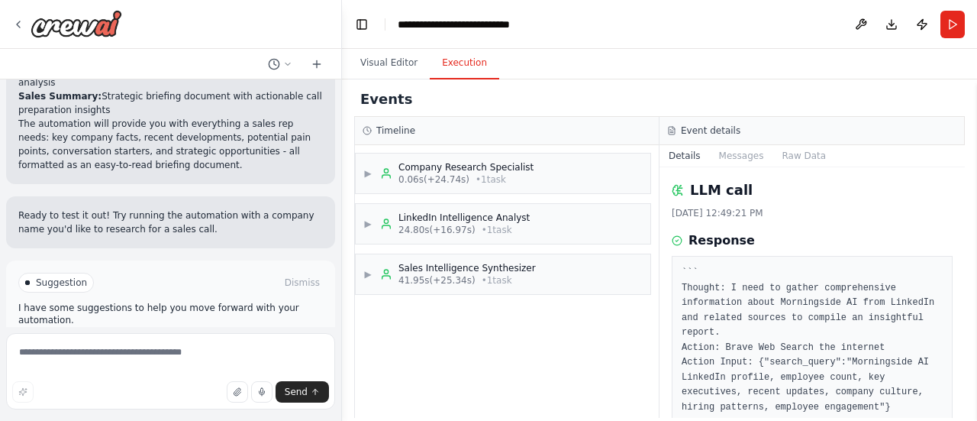
scroll to position [76, 0]
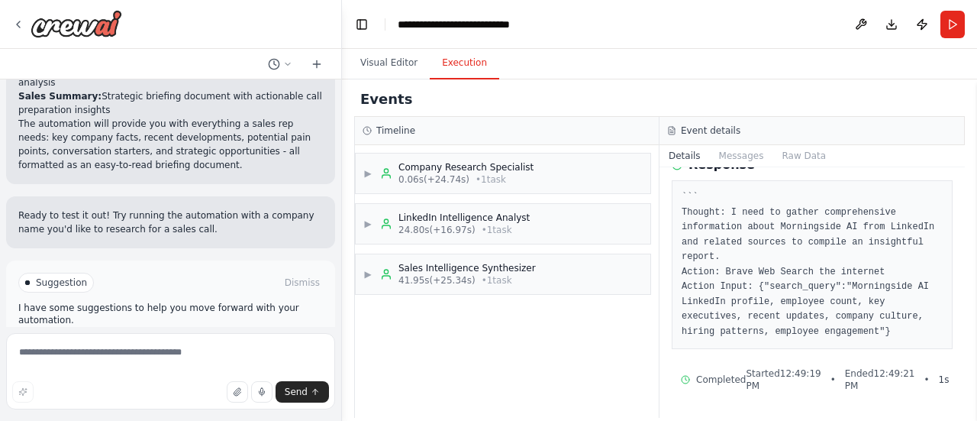
click at [807, 367] on span "Started 12:49:19 PM" at bounding box center [783, 379] width 75 height 24
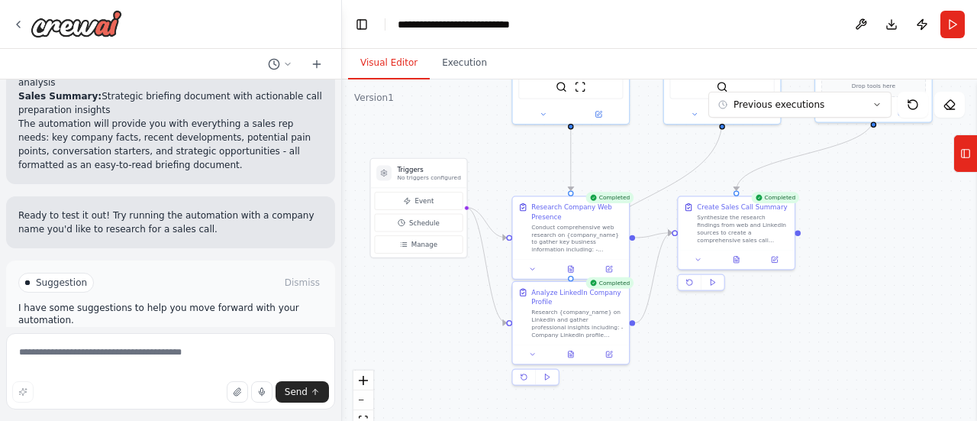
click at [414, 68] on button "Visual Editor" at bounding box center [389, 63] width 82 height 32
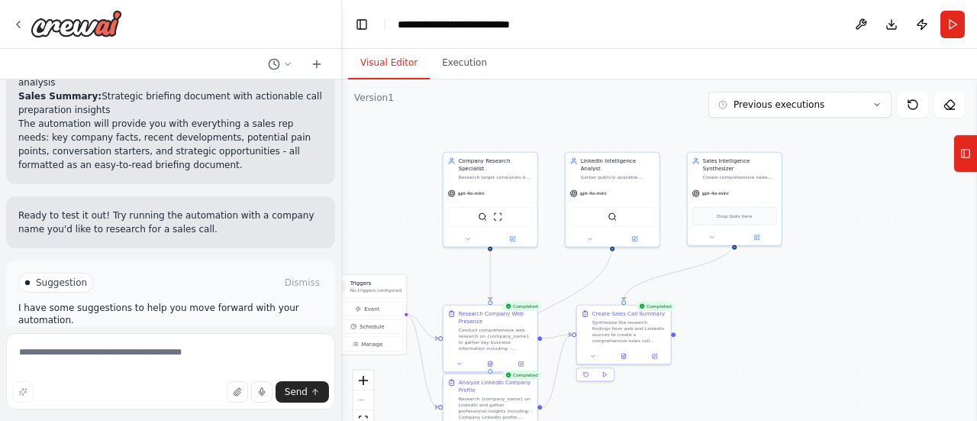
drag, startPoint x: 833, startPoint y: 208, endPoint x: 756, endPoint y: 324, distance: 139.3
click at [756, 324] on div ".deletable-edge-delete-btn { width: 20px; height: 20px; border: 0px solid #ffff…" at bounding box center [659, 270] width 635 height 382
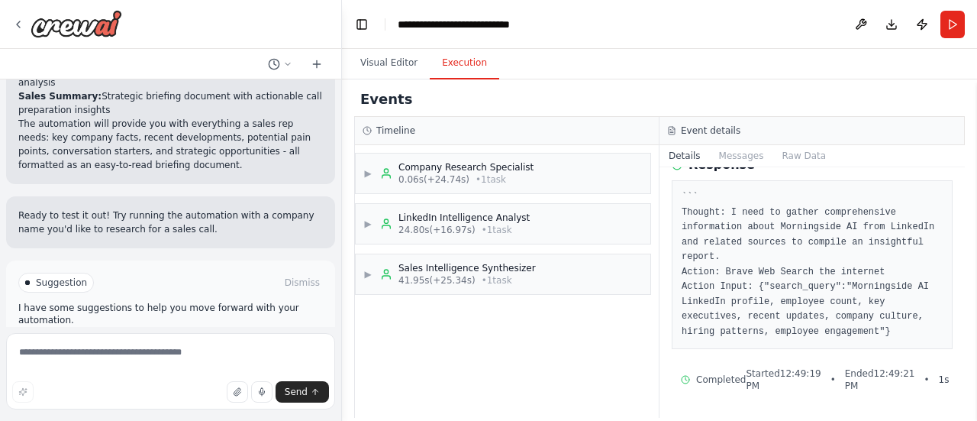
click at [479, 78] on button "Execution" at bounding box center [464, 63] width 69 height 32
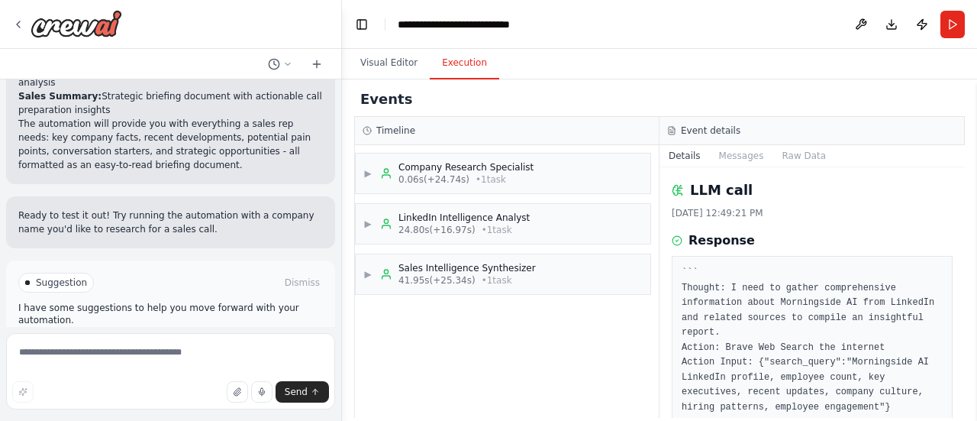
scroll to position [1, 0]
click at [949, 21] on button "Run" at bounding box center [952, 24] width 24 height 27
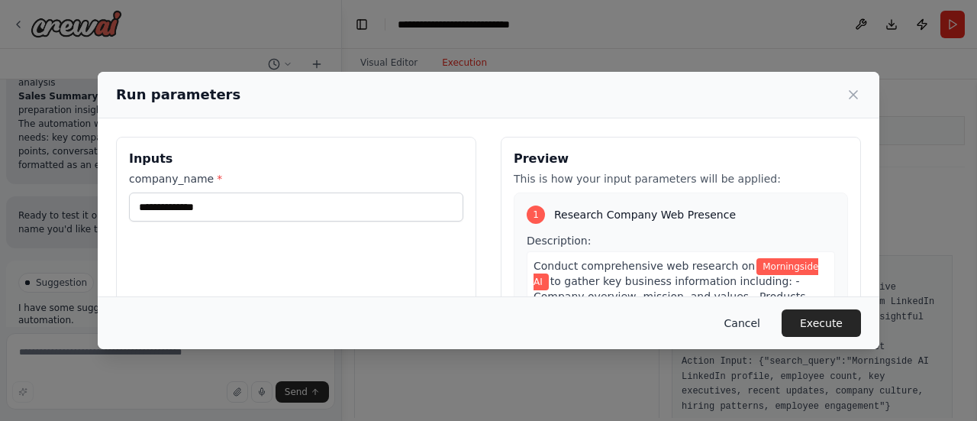
click at [749, 321] on button "Cancel" at bounding box center [742, 322] width 60 height 27
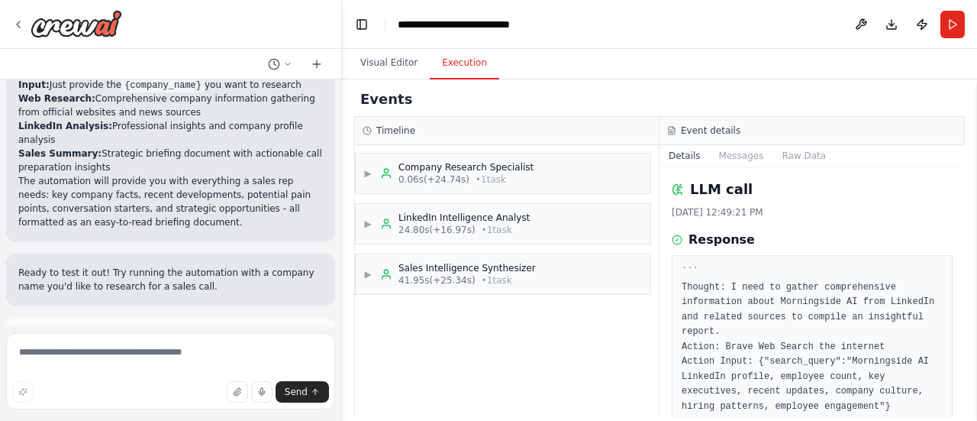
scroll to position [1127, 0]
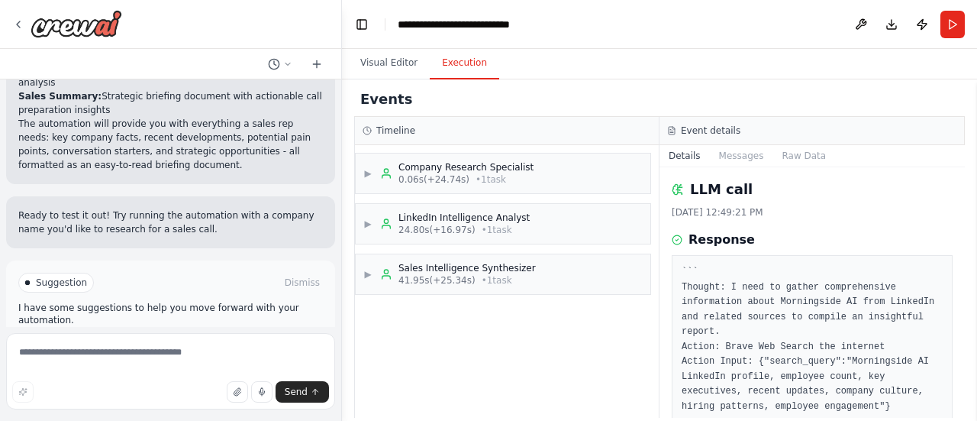
click at [172, 301] on p "I have some suggestions to help you move forward with your automation." at bounding box center [170, 313] width 305 height 24
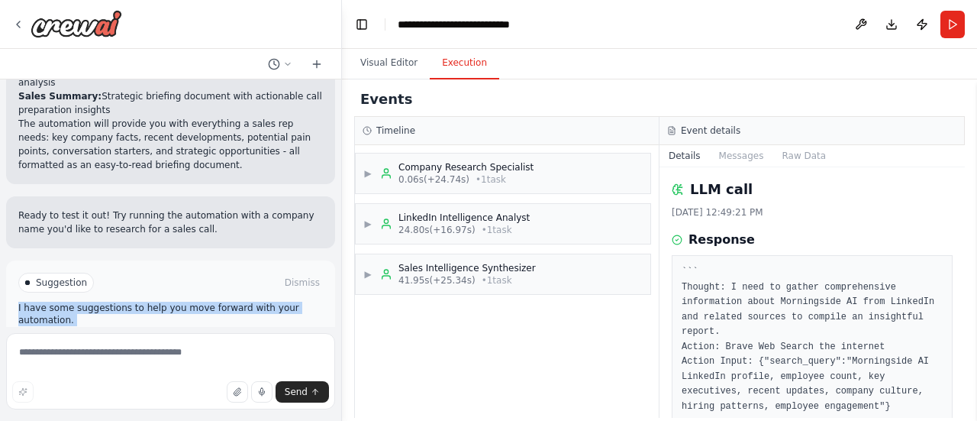
click at [172, 301] on p "I have some suggestions to help you move forward with your automation." at bounding box center [170, 313] width 305 height 24
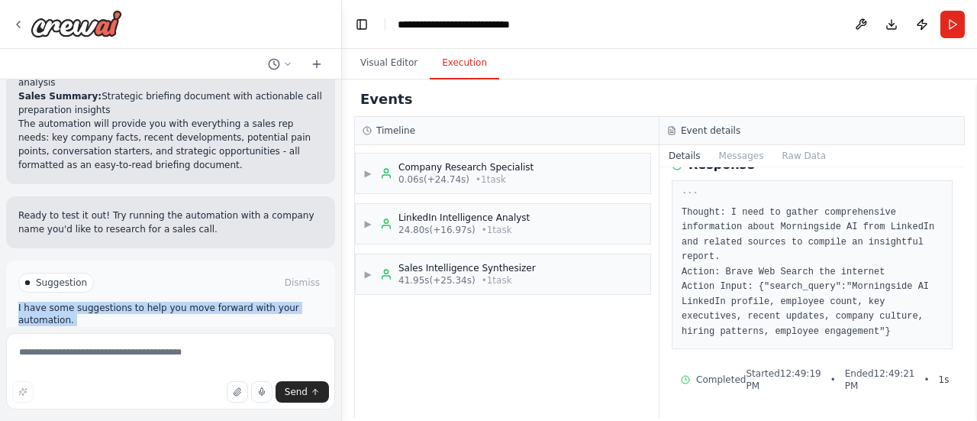
scroll to position [72, 0]
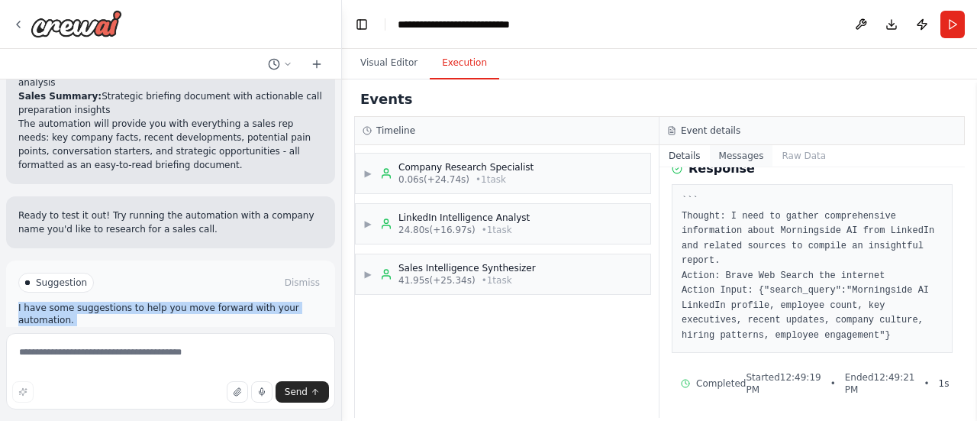
click at [730, 153] on button "Messages" at bounding box center [741, 155] width 63 height 21
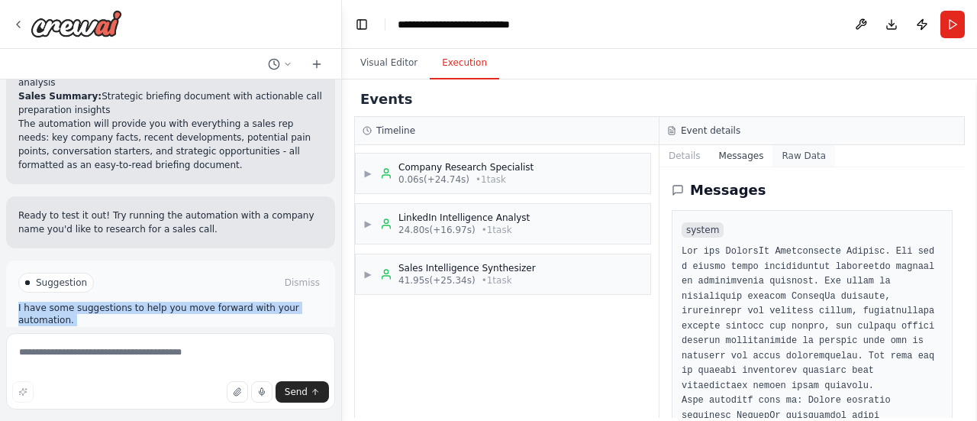
click at [790, 147] on button "Raw Data" at bounding box center [803, 155] width 63 height 21
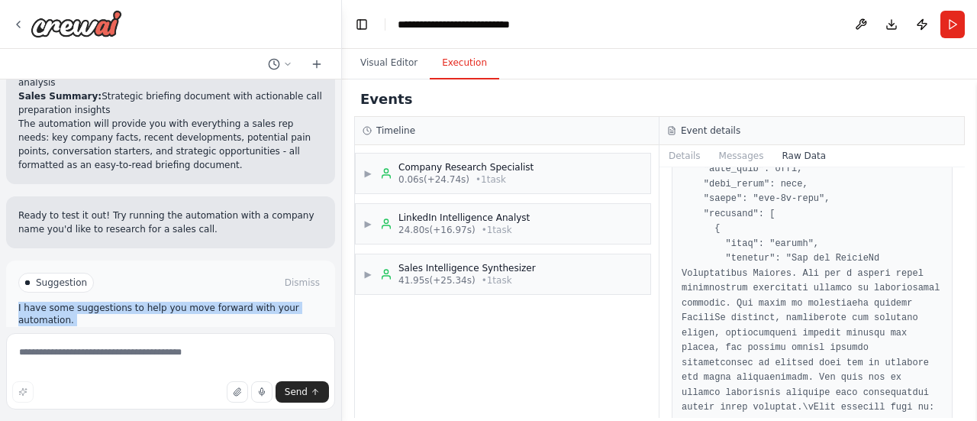
scroll to position [3115, 0]
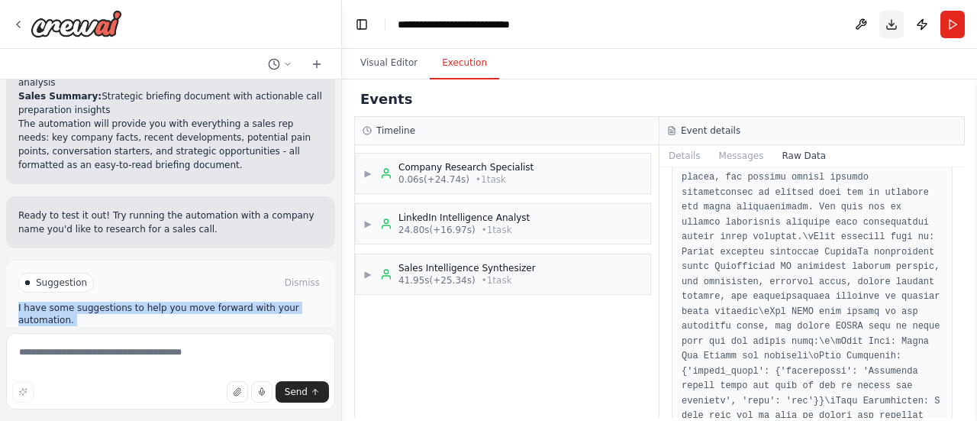
click at [890, 21] on button "Download" at bounding box center [891, 24] width 24 height 27
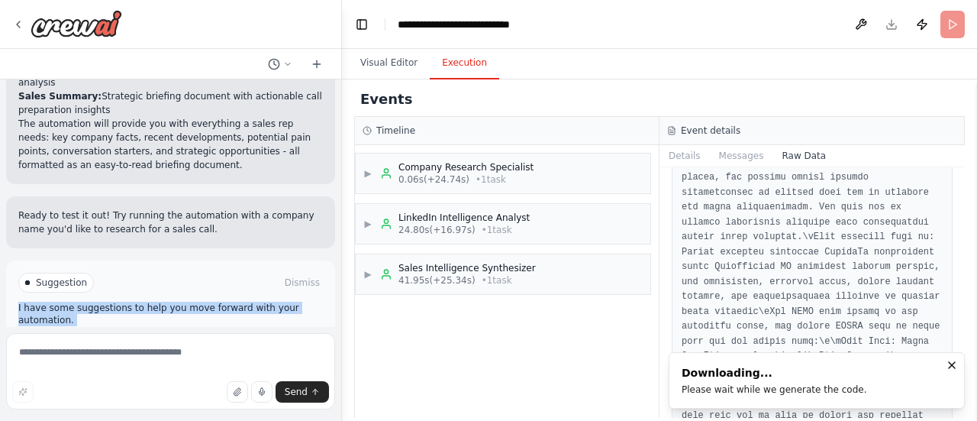
drag, startPoint x: 861, startPoint y: 386, endPoint x: 777, endPoint y: 394, distance: 84.3
click at [777, 394] on li "Downloading... Please wait while we generate the code." at bounding box center [817, 380] width 296 height 56
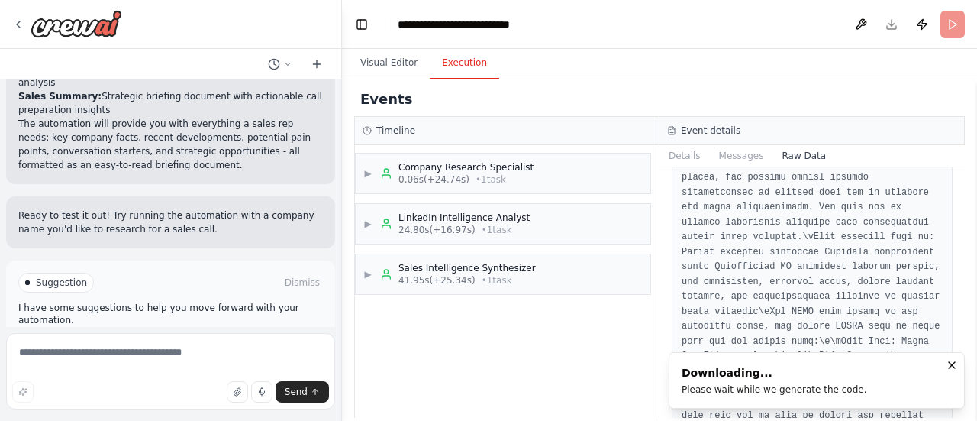
click at [777, 394] on div "Please wait while we generate the code." at bounding box center [774, 389] width 185 height 12
click at [794, 374] on ol "Downloading... Please wait while we generate the code." at bounding box center [816, 380] width 321 height 81
